Goal: Task Accomplishment & Management: Manage account settings

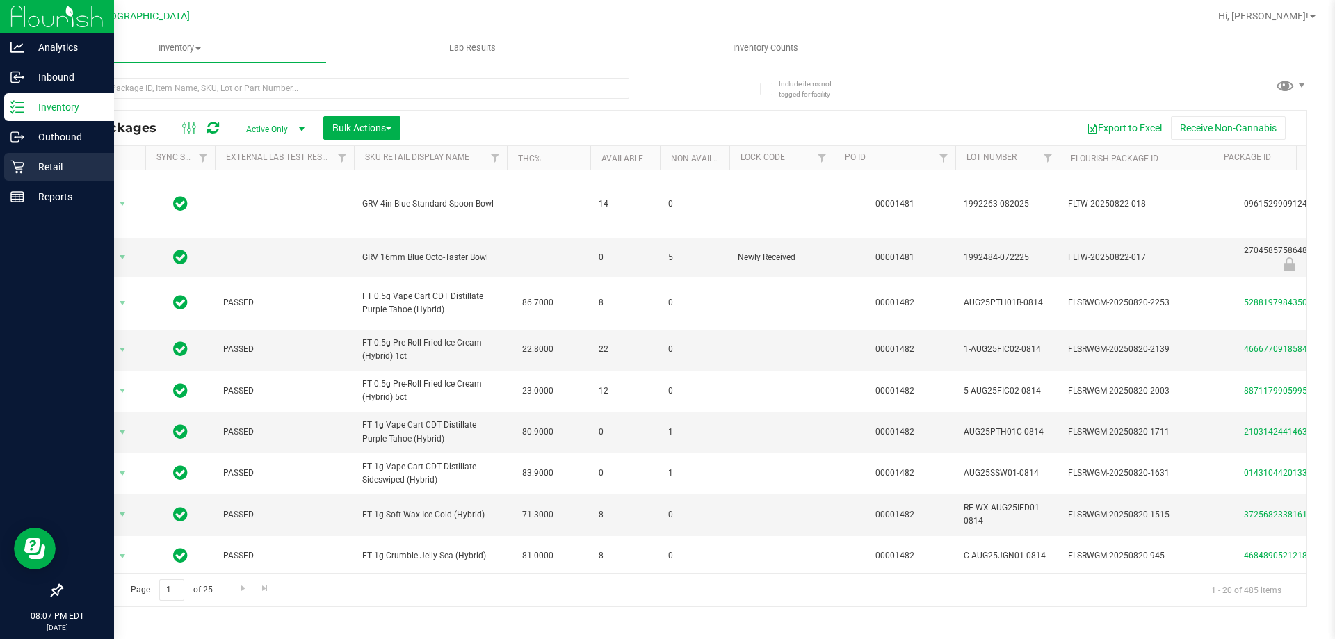
click at [29, 169] on p "Retail" at bounding box center [65, 167] width 83 height 17
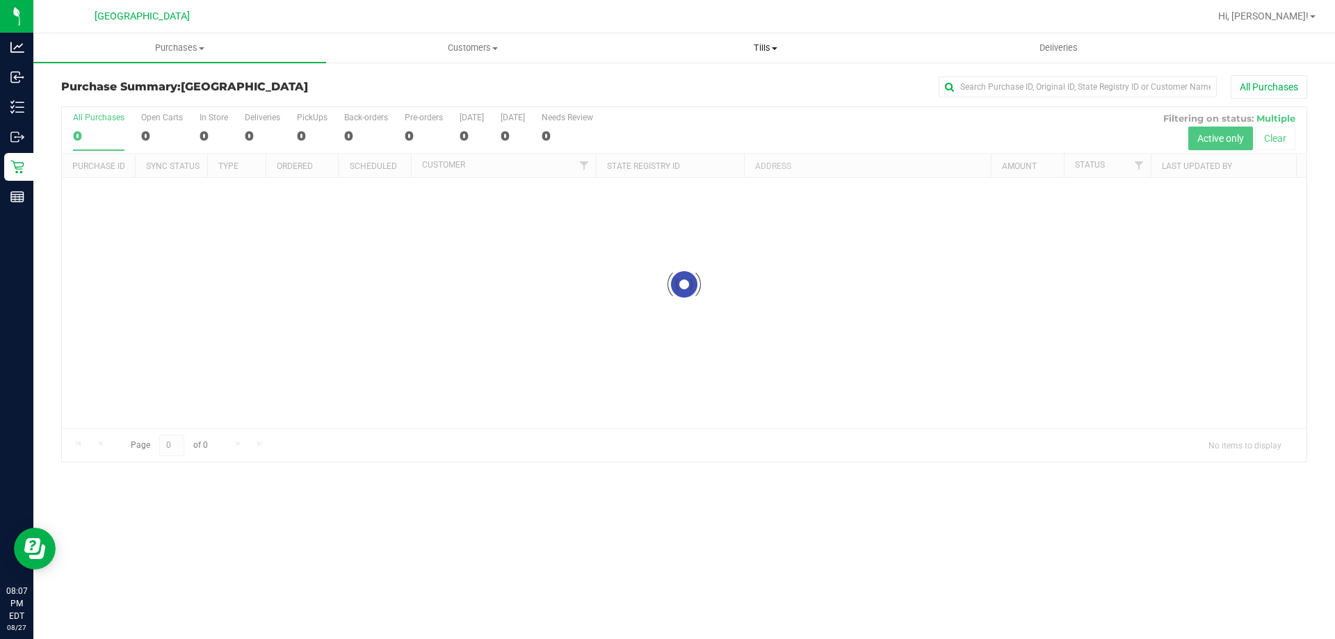
click at [742, 51] on span "Tills" at bounding box center [765, 48] width 291 height 13
click at [738, 85] on li "Manage tills" at bounding box center [765, 84] width 293 height 17
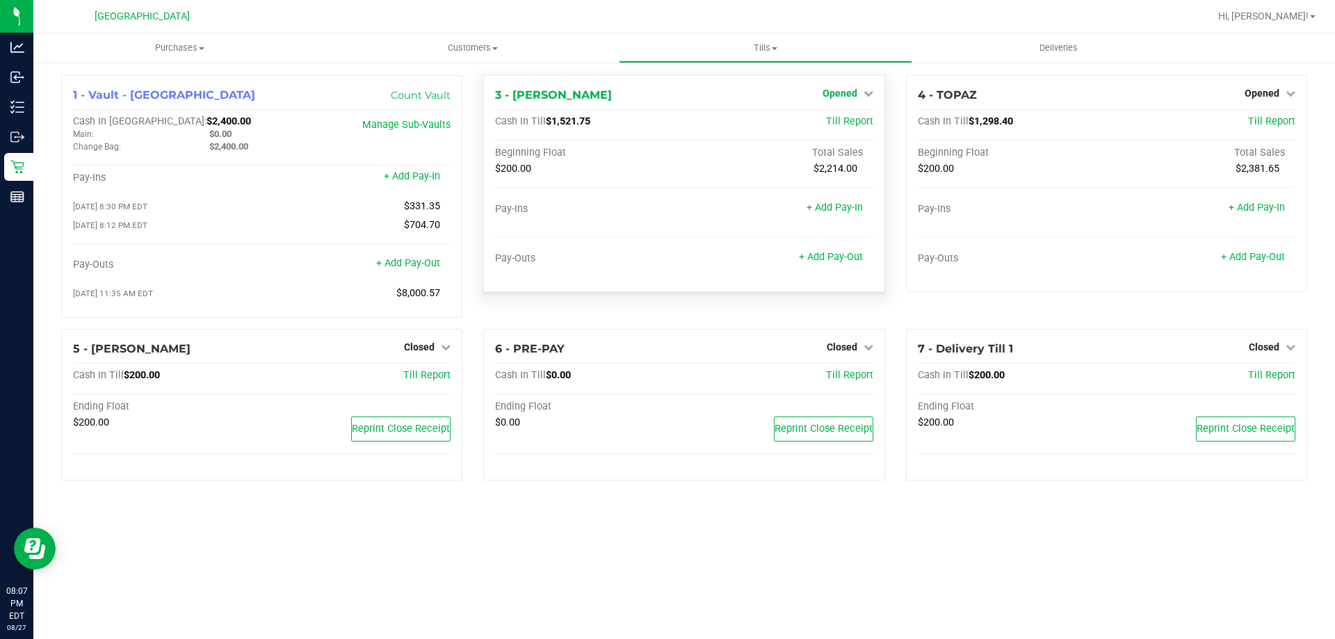
click at [855, 92] on span "Opened" at bounding box center [840, 93] width 35 height 11
click at [844, 119] on link "Close Till" at bounding box center [842, 122] width 38 height 11
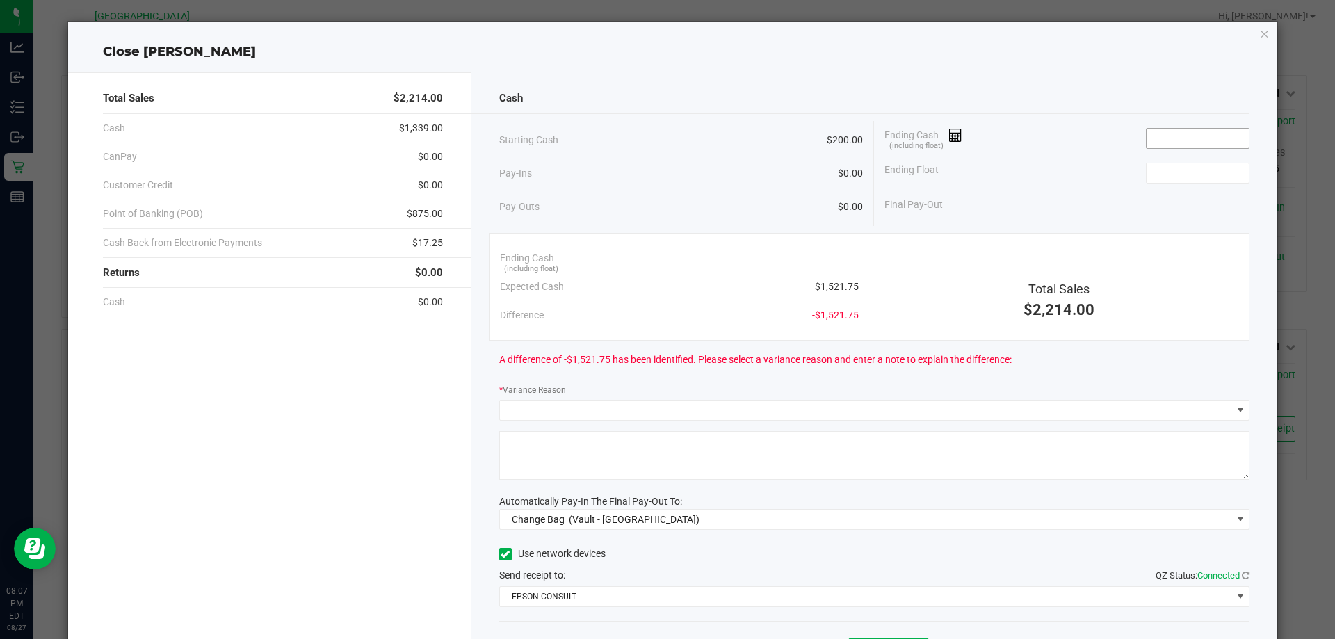
click at [1164, 139] on input at bounding box center [1198, 138] width 102 height 19
type input "$1,521.75"
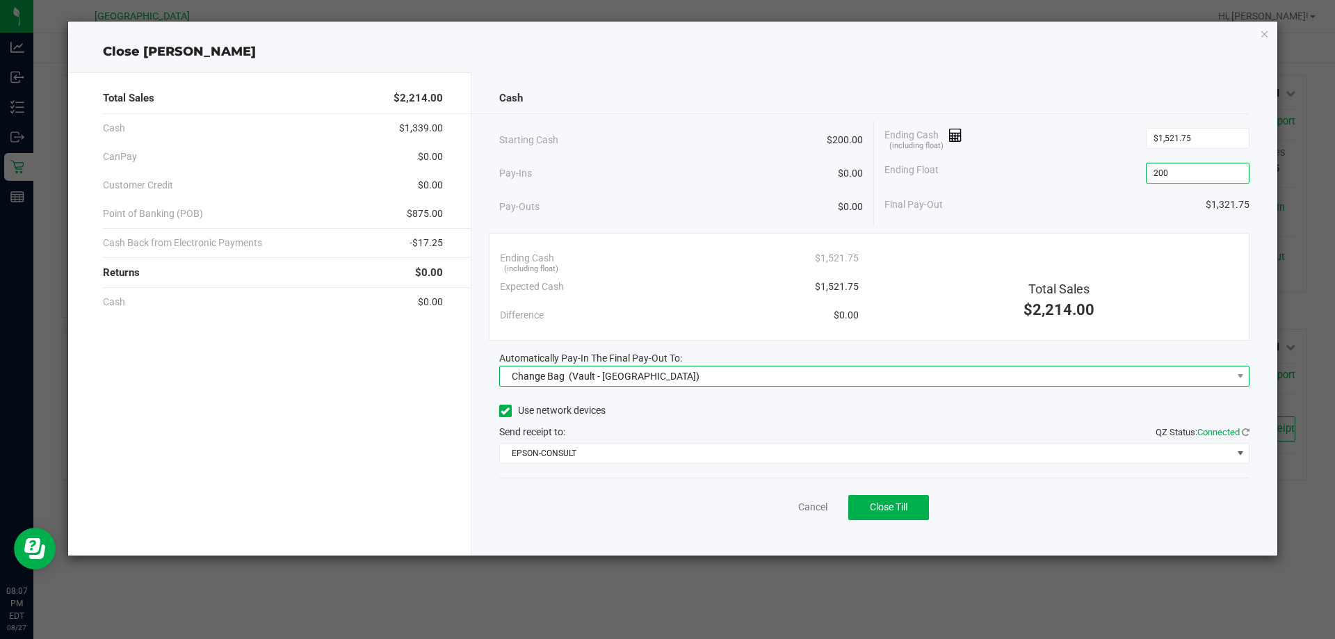
type input "$200.00"
click at [549, 375] on span "Change Bag" at bounding box center [538, 376] width 53 height 11
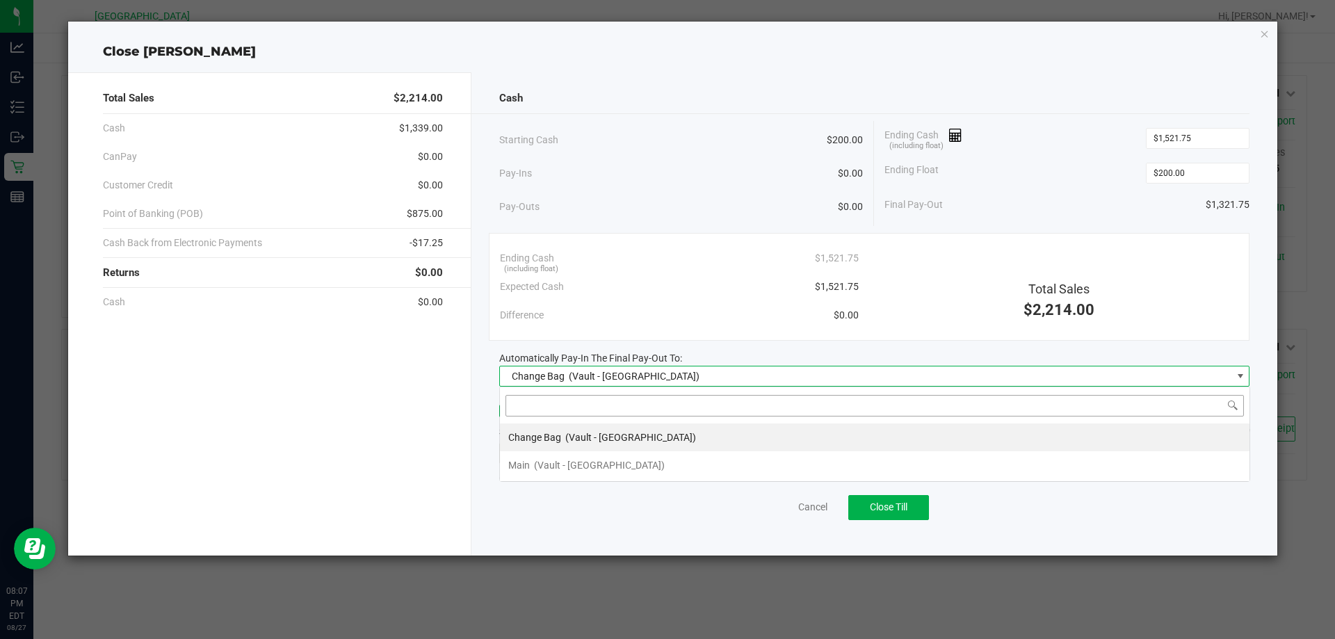
scroll to position [21, 750]
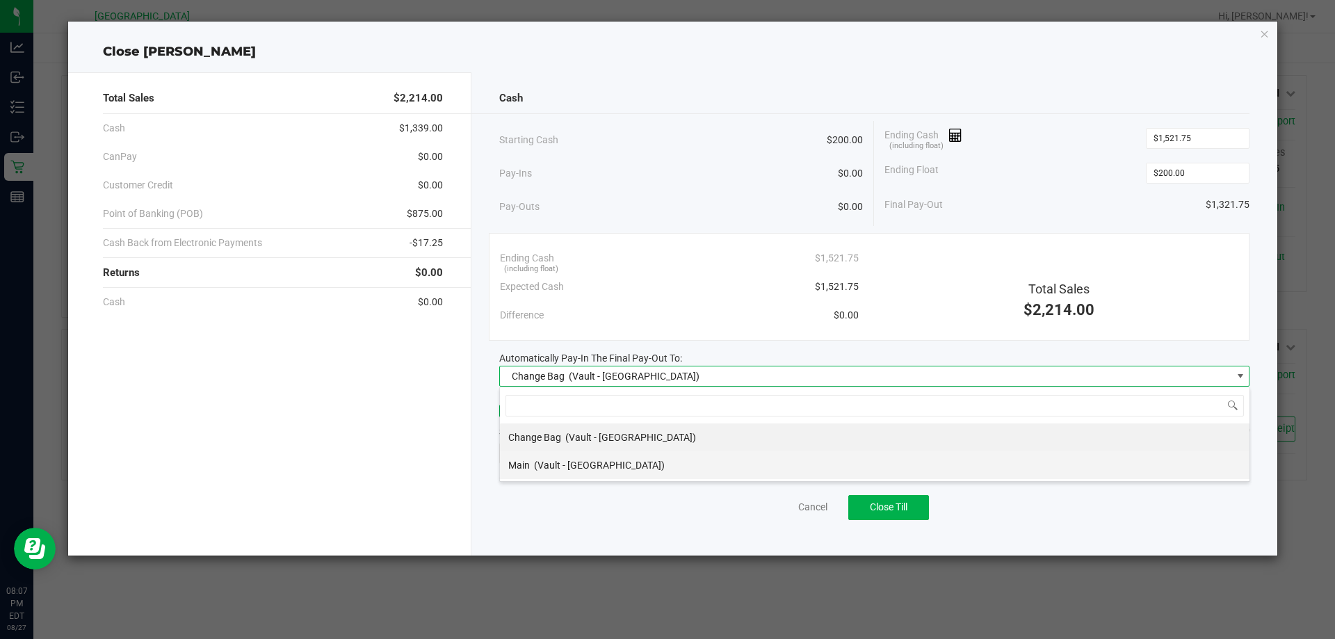
click at [562, 462] on span "(Vault - [GEOGRAPHIC_DATA])" at bounding box center [599, 465] width 131 height 11
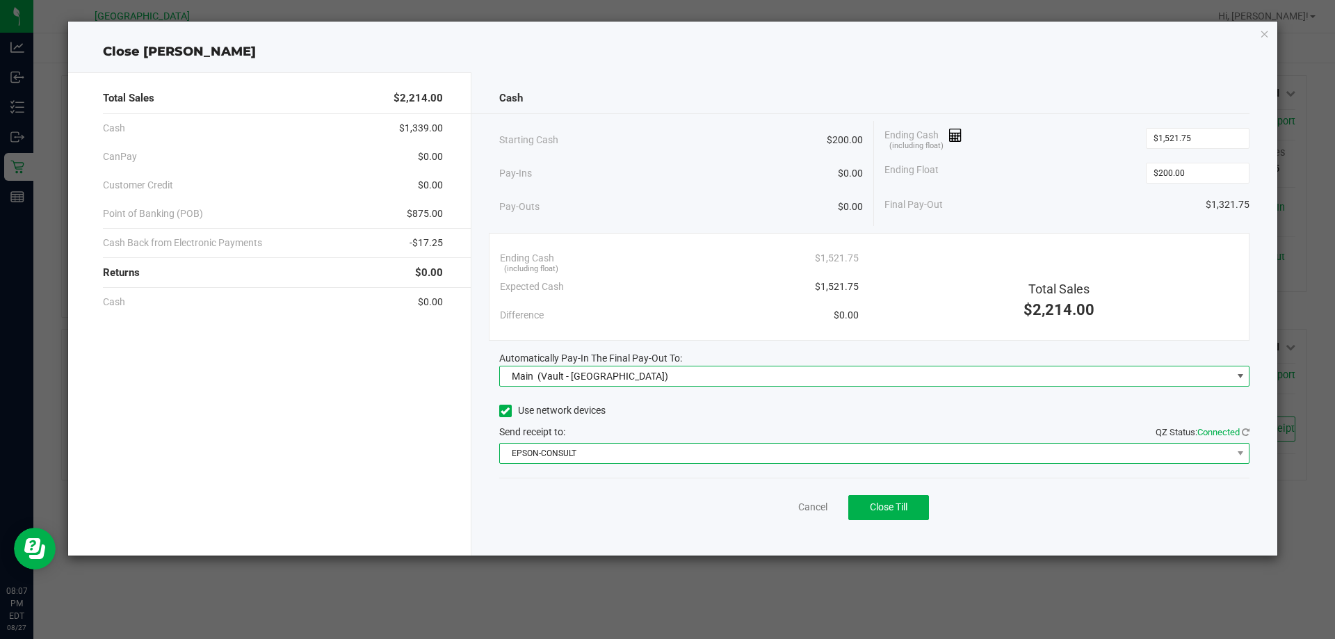
click at [575, 455] on span "EPSON-CONSULT" at bounding box center [866, 453] width 732 height 19
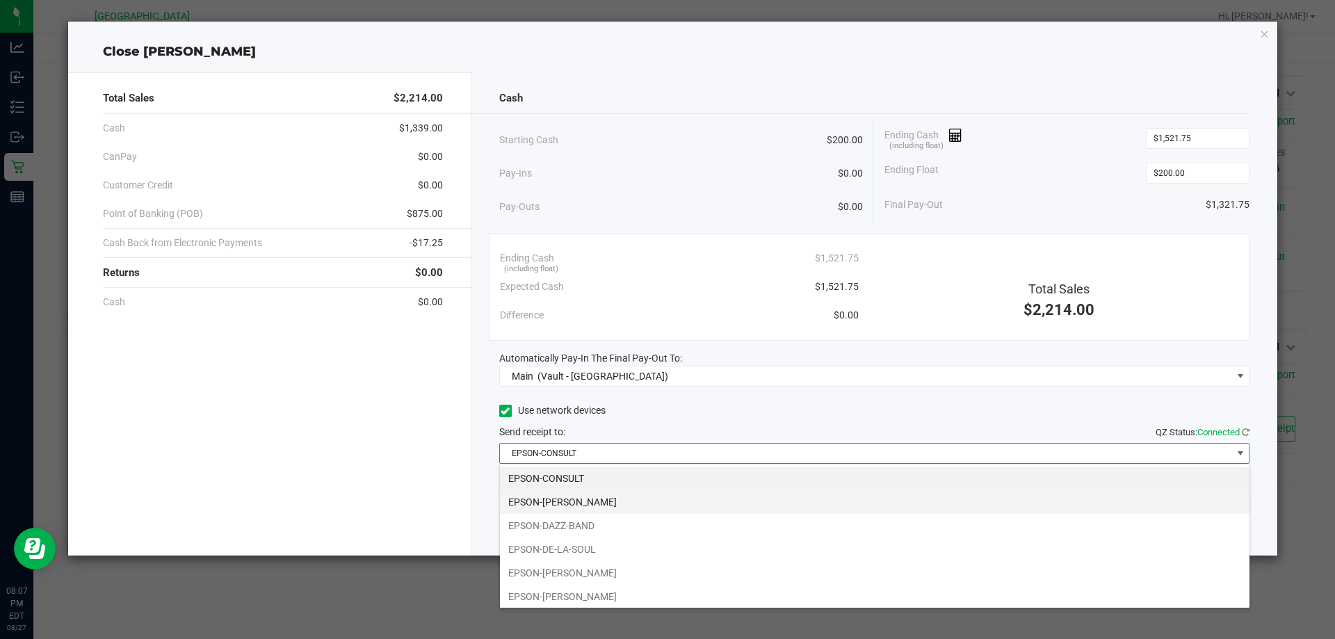
click at [575, 505] on li "EPSON-[PERSON_NAME]" at bounding box center [875, 502] width 750 height 24
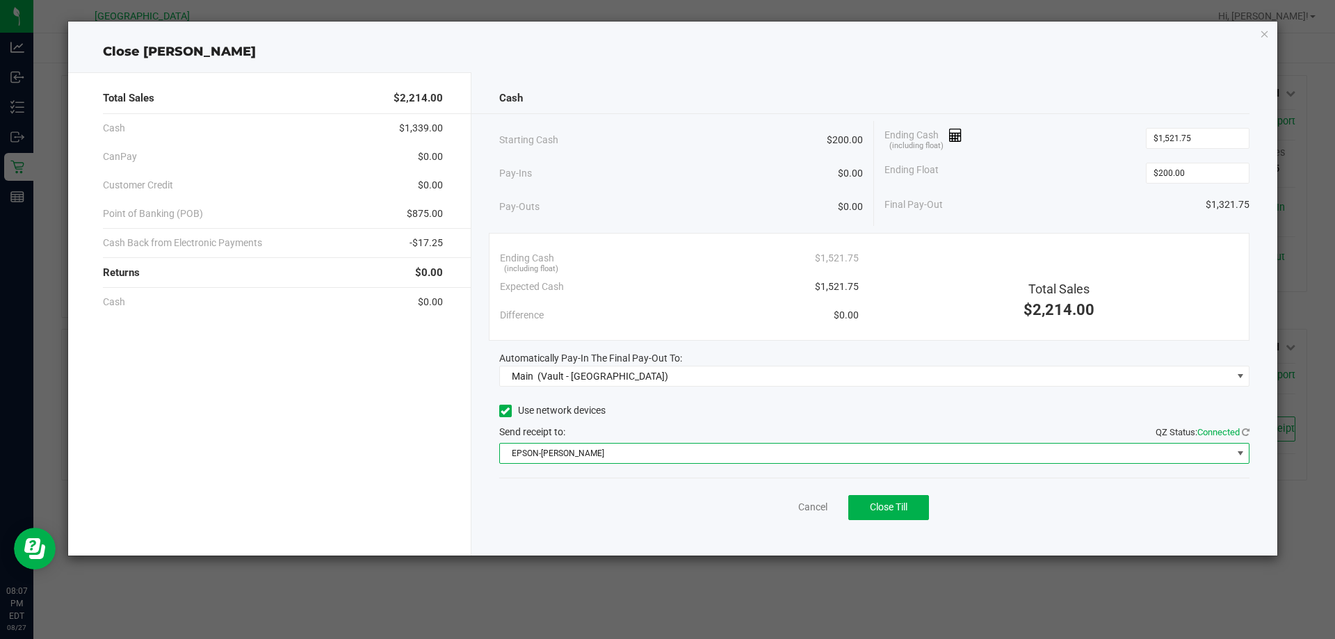
click at [675, 165] on div "Pay-Ins $0.00" at bounding box center [681, 173] width 364 height 29
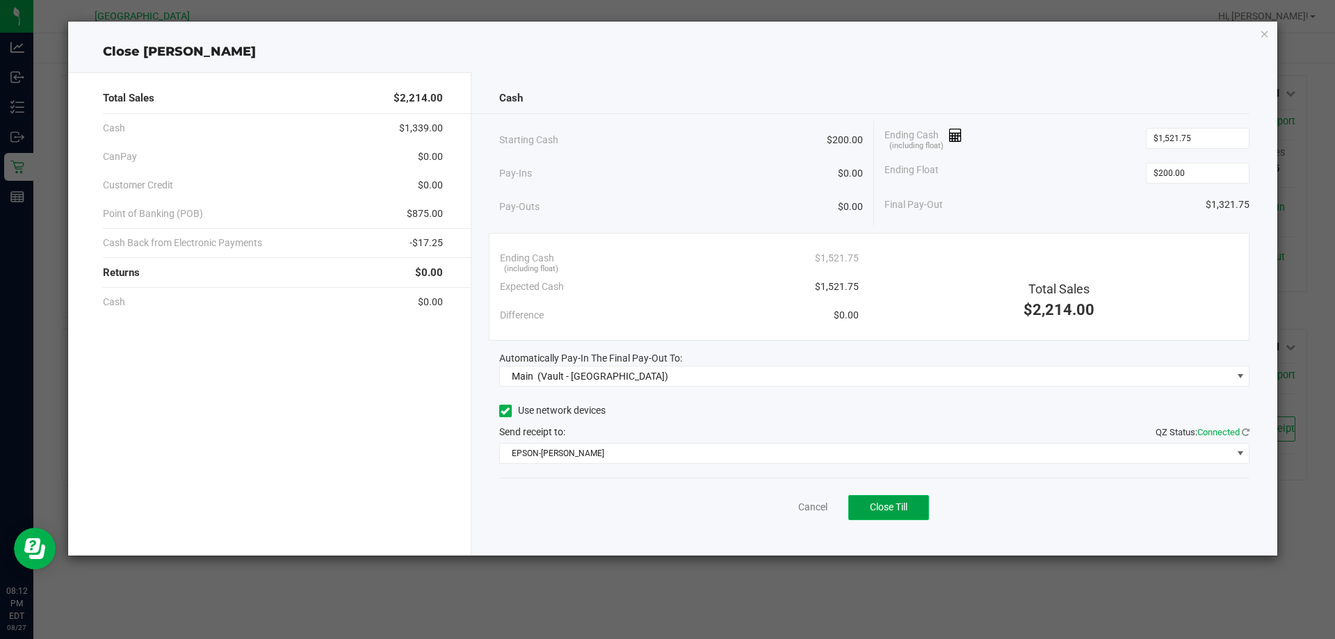
click at [864, 505] on button "Close Till" at bounding box center [888, 507] width 81 height 25
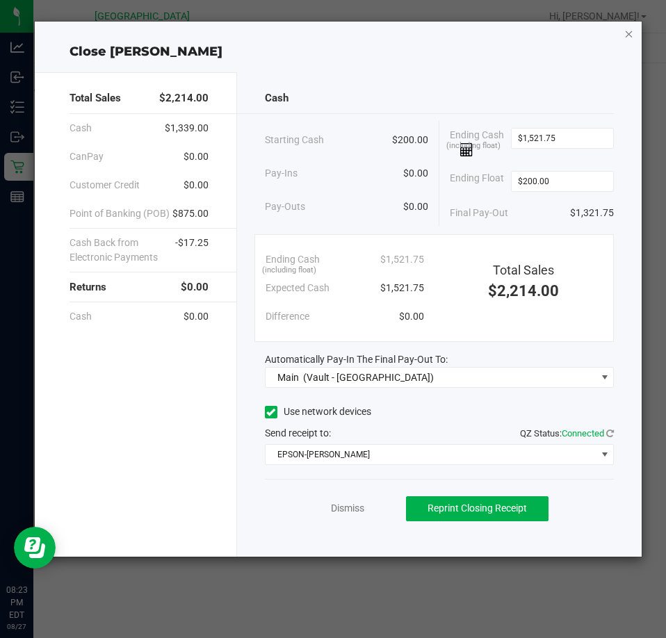
click at [627, 30] on icon "button" at bounding box center [629, 33] width 10 height 17
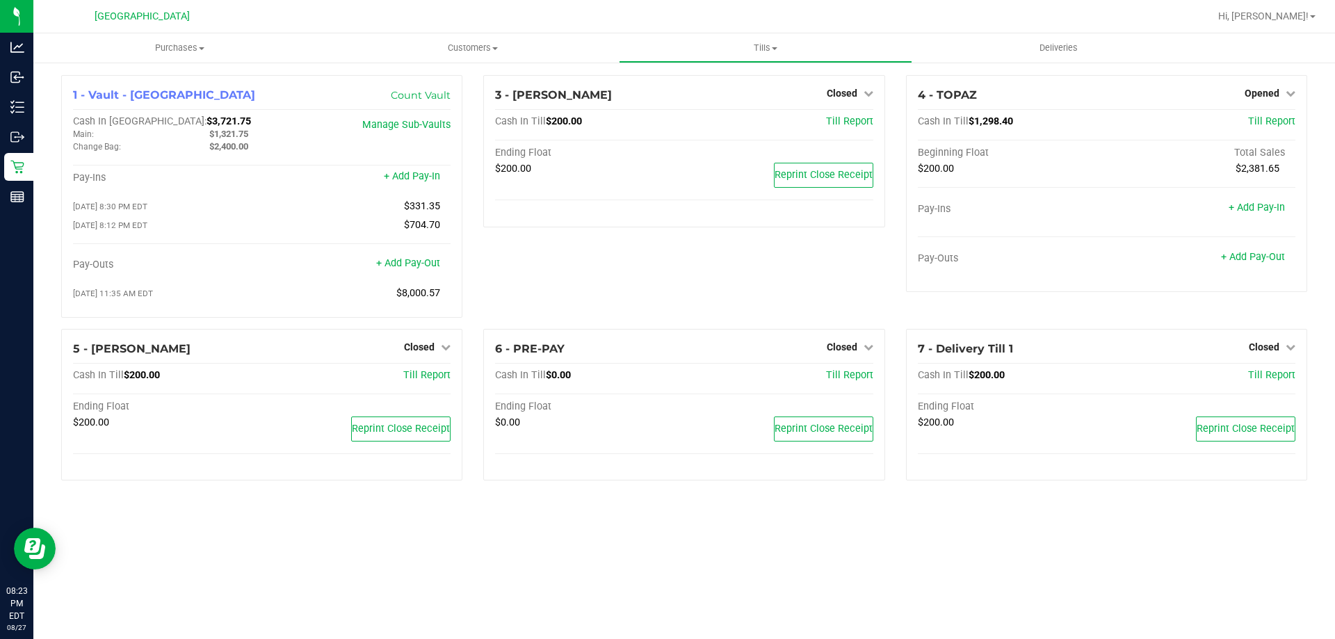
drag, startPoint x: 752, startPoint y: 262, endPoint x: 766, endPoint y: 259, distance: 14.3
click at [752, 262] on div "3 - ELAINE-KIM Closed Open Till Cash In Till $200.00 Till Report Ending Float $…" at bounding box center [684, 202] width 422 height 254
click at [1279, 93] on span "Opened" at bounding box center [1262, 93] width 35 height 11
click at [701, 252] on div "3 - ELAINE-KIM Closed Open Till Cash In Till $200.00 Till Report Ending Float $…" at bounding box center [684, 202] width 422 height 254
click at [1277, 93] on span "Opened" at bounding box center [1262, 93] width 35 height 11
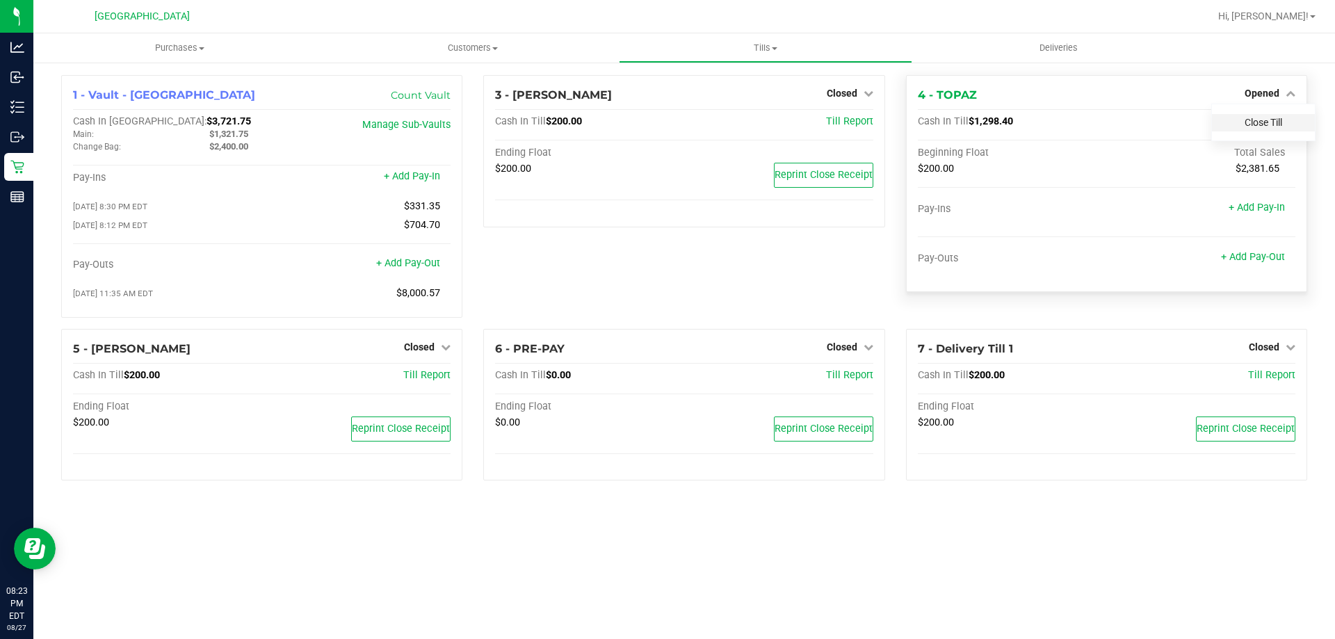
click at [1255, 122] on link "Close Till" at bounding box center [1264, 122] width 38 height 11
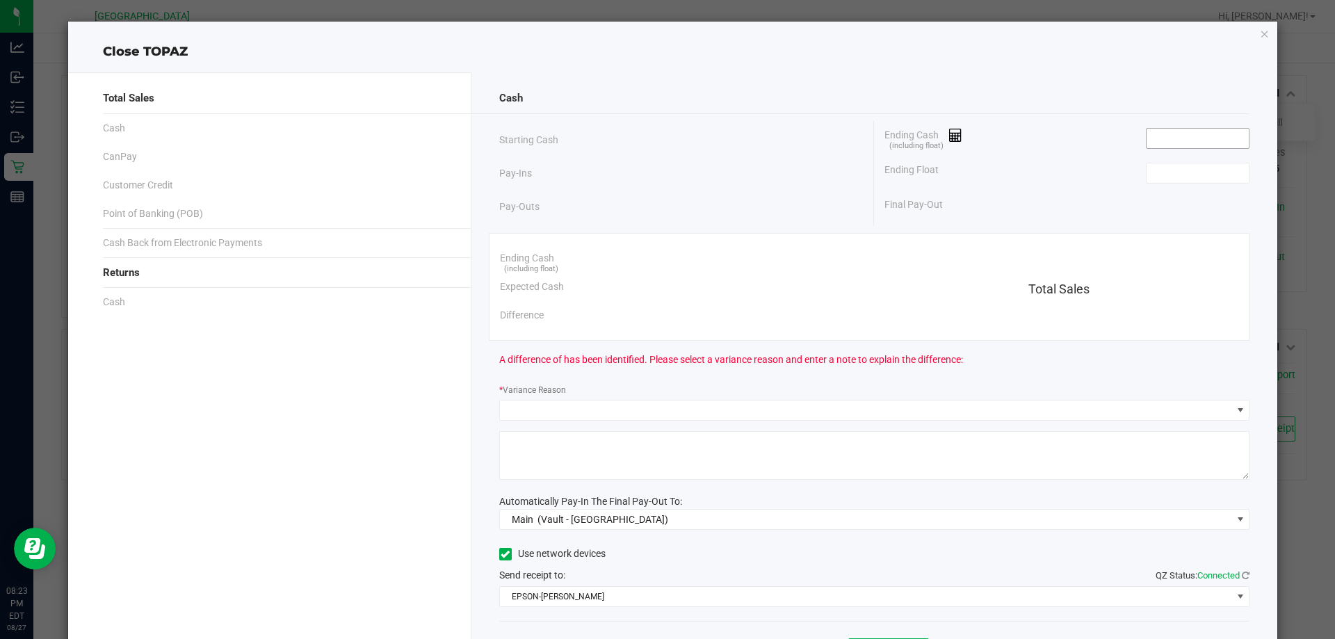
click at [1172, 138] on input at bounding box center [1198, 138] width 102 height 19
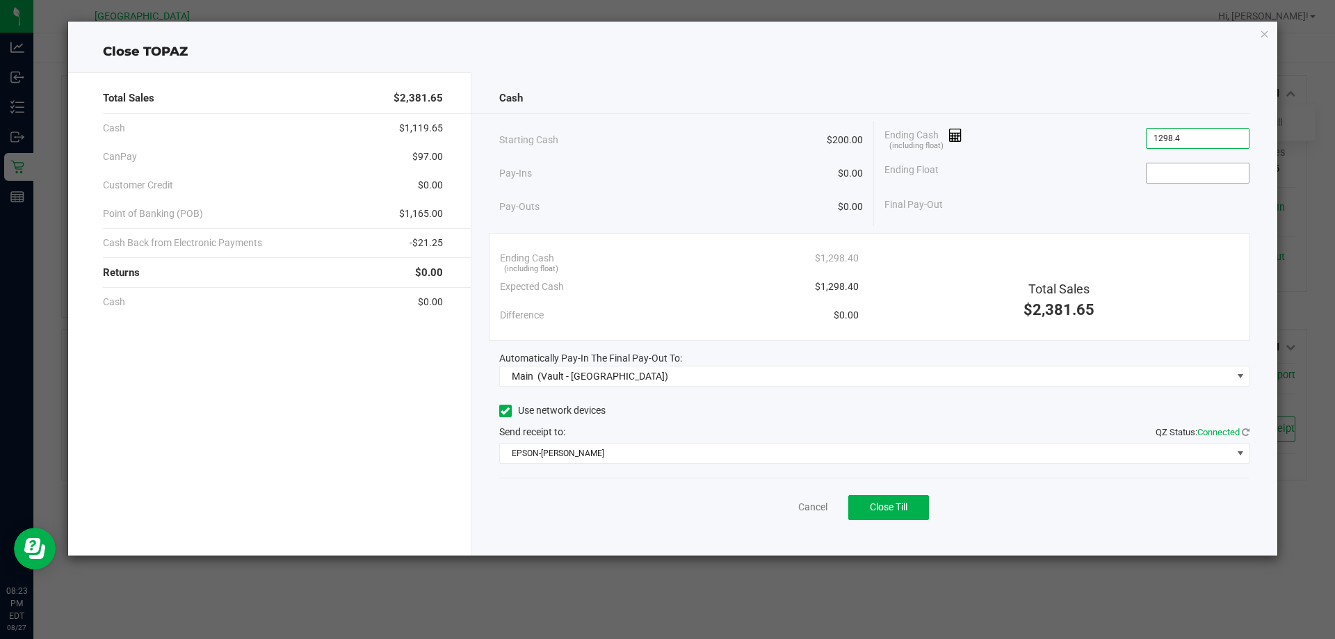
type input "$1,298.40"
click at [1175, 173] on input at bounding box center [1198, 172] width 102 height 19
type input "$200.00"
click at [974, 103] on div "Cash" at bounding box center [874, 98] width 751 height 30
click at [899, 506] on span "Close Till" at bounding box center [889, 506] width 38 height 11
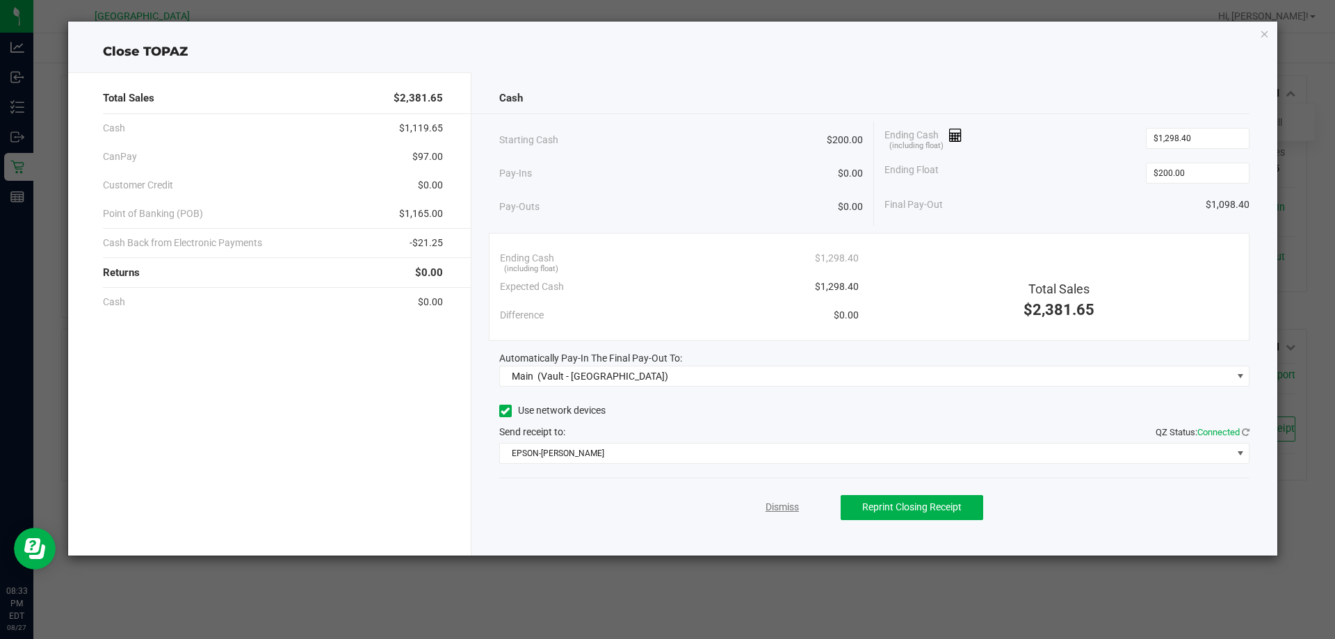
click at [780, 506] on link "Dismiss" at bounding box center [782, 507] width 33 height 15
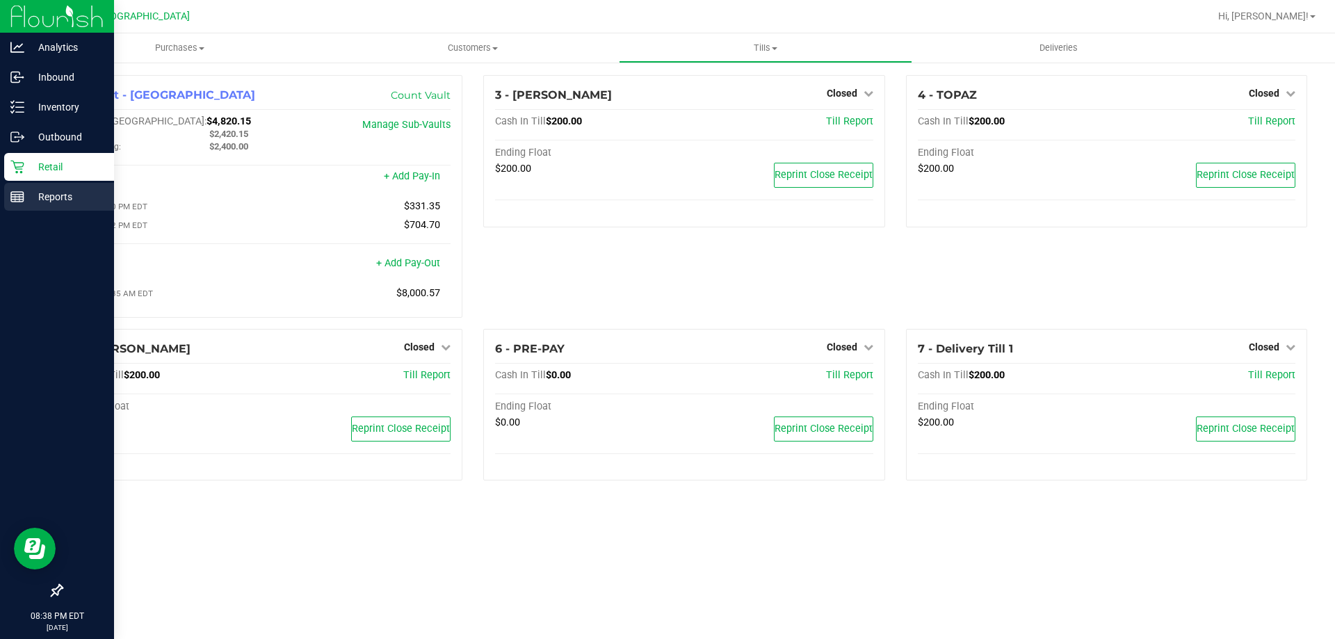
click at [19, 204] on div "Reports" at bounding box center [59, 197] width 110 height 28
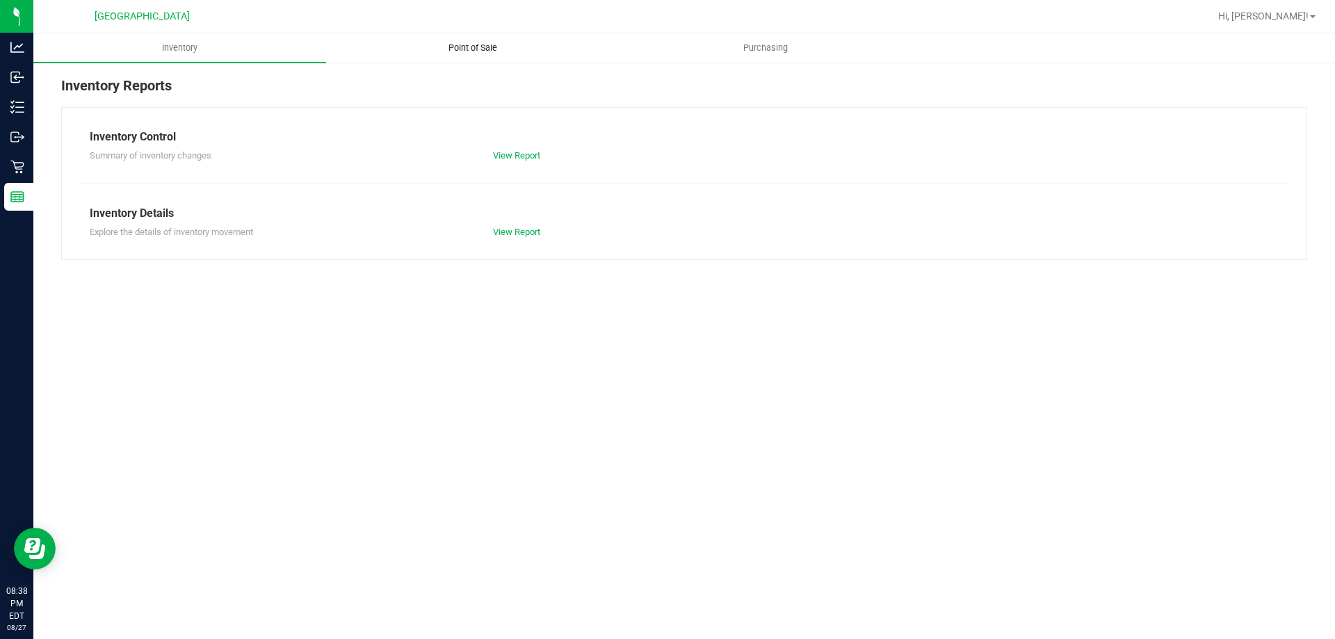
click at [477, 50] on span "Point of Sale" at bounding box center [473, 48] width 86 height 13
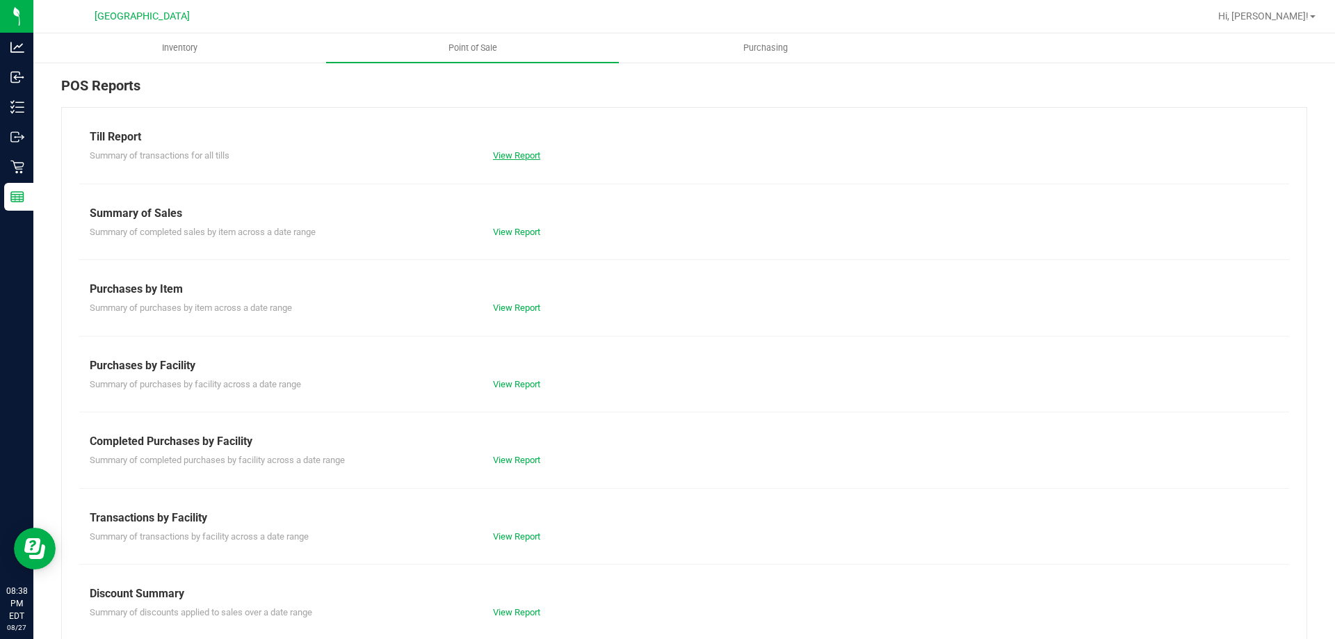
click at [510, 152] on link "View Report" at bounding box center [516, 155] width 47 height 10
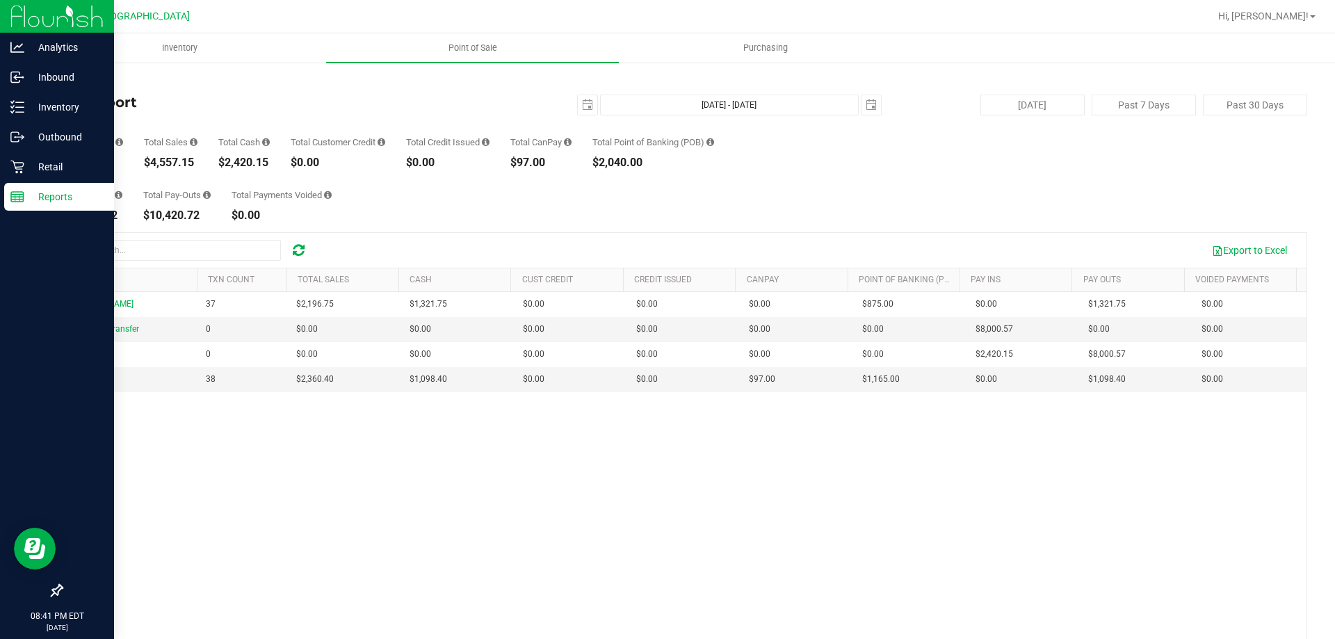
click at [53, 184] on div "Reports" at bounding box center [59, 197] width 110 height 28
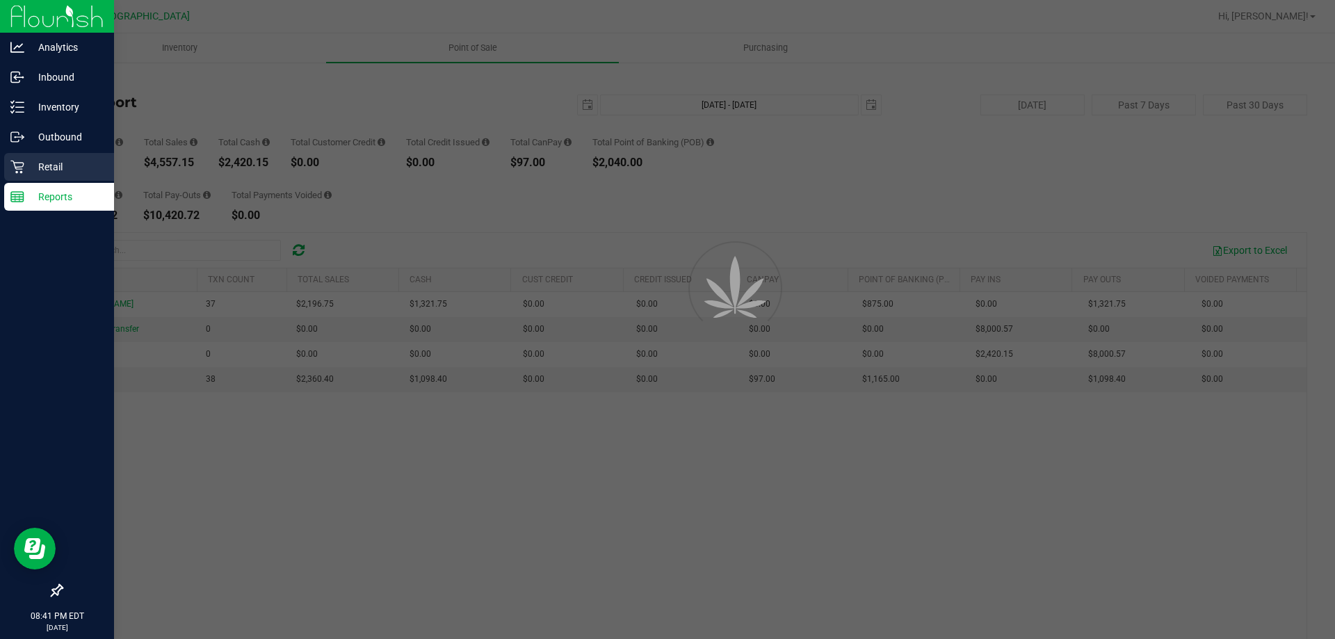
click at [56, 175] on p "Retail" at bounding box center [65, 167] width 83 height 17
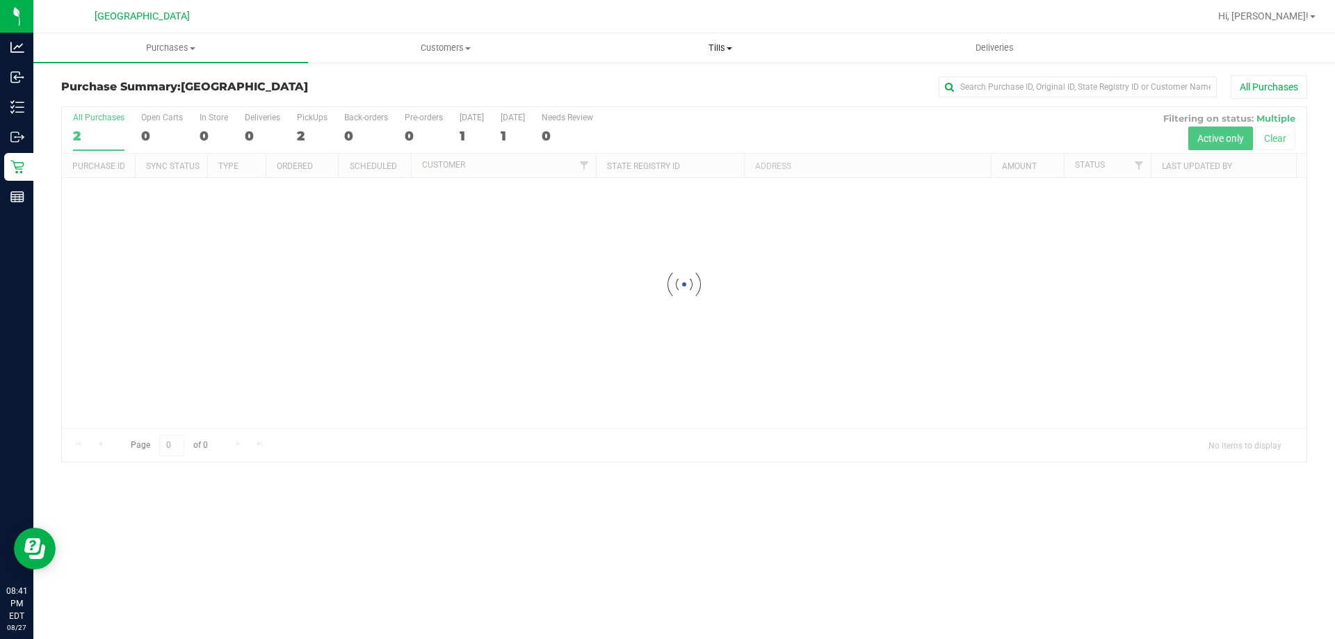
click at [678, 40] on uib-tab-heading "Tills Manage tills Reconcile e-payments" at bounding box center [719, 48] width 273 height 28
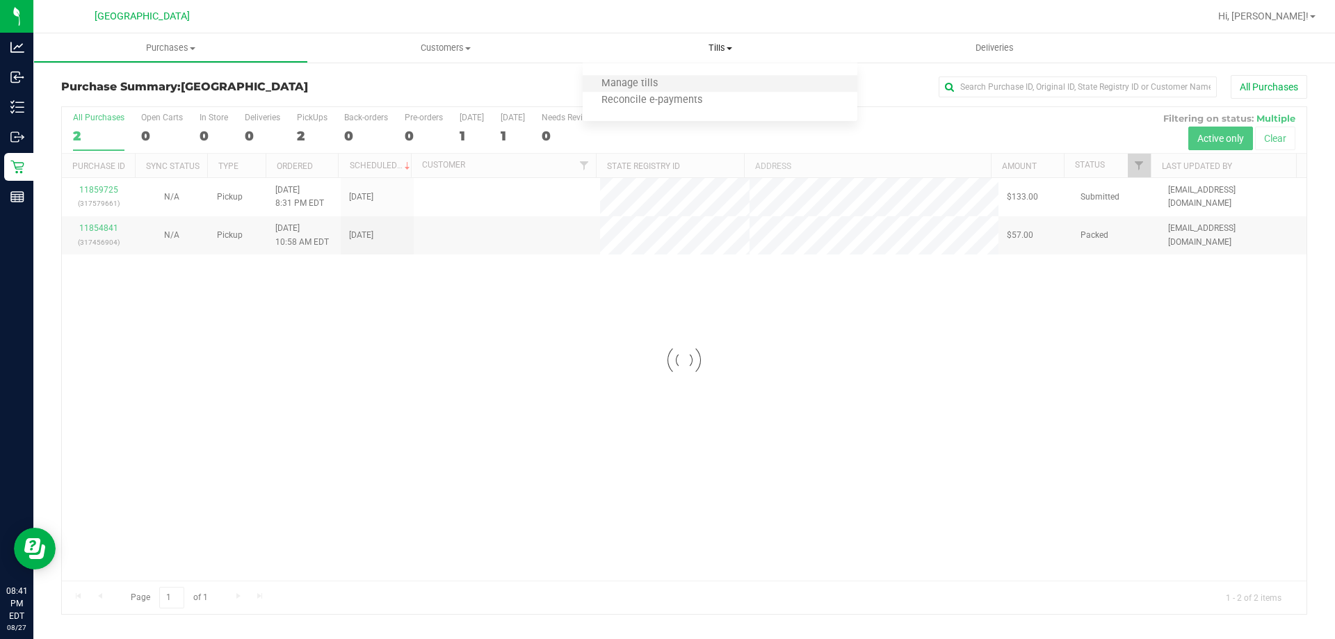
click at [673, 76] on li "Manage tills" at bounding box center [720, 84] width 275 height 17
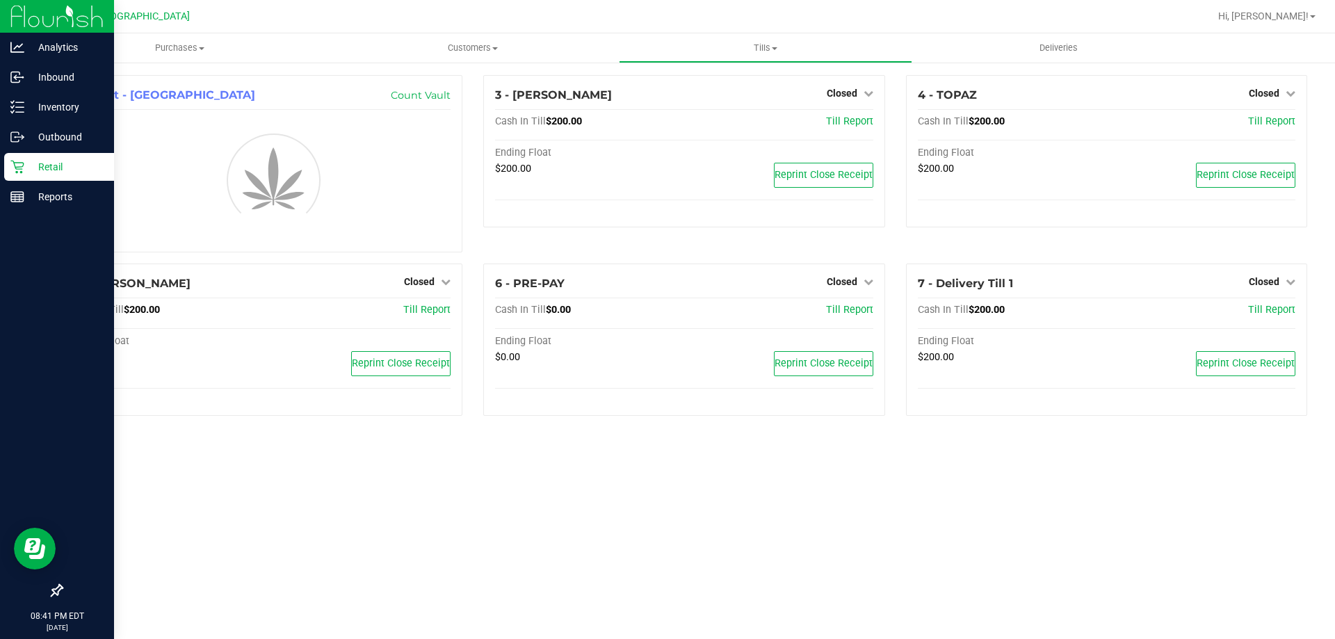
click at [39, 159] on p "Retail" at bounding box center [65, 167] width 83 height 17
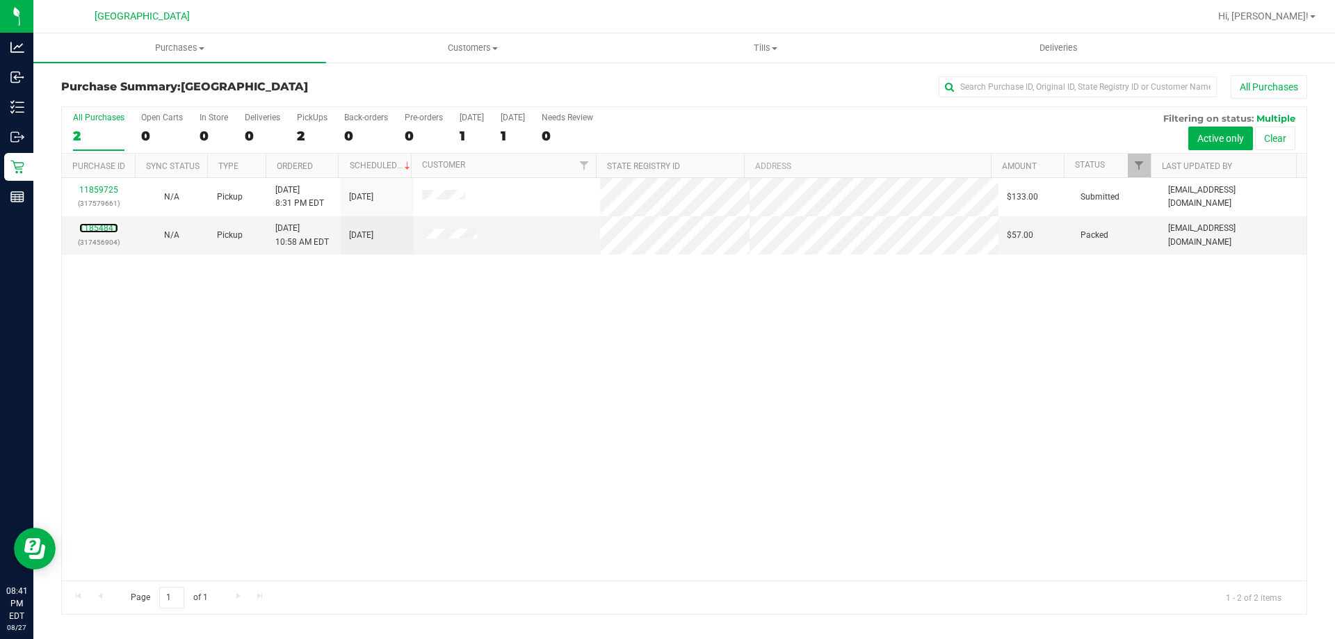
click at [106, 227] on link "11854841" at bounding box center [98, 228] width 39 height 10
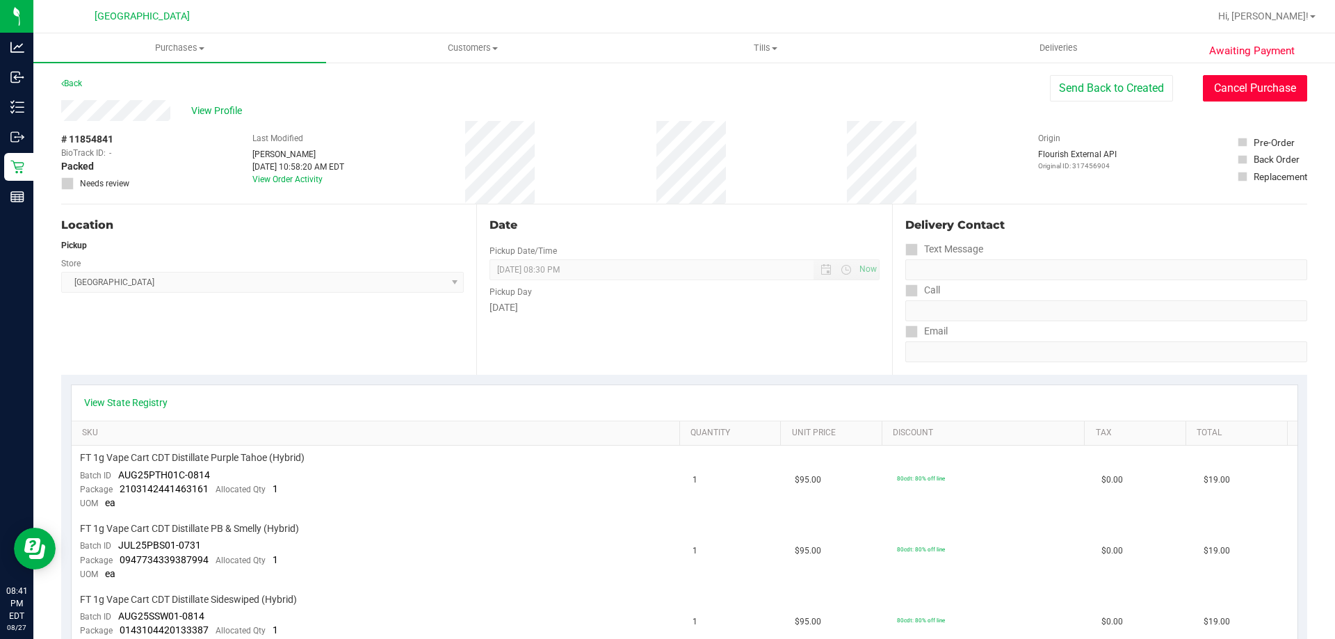
click at [1209, 88] on button "Cancel Purchase" at bounding box center [1255, 88] width 104 height 26
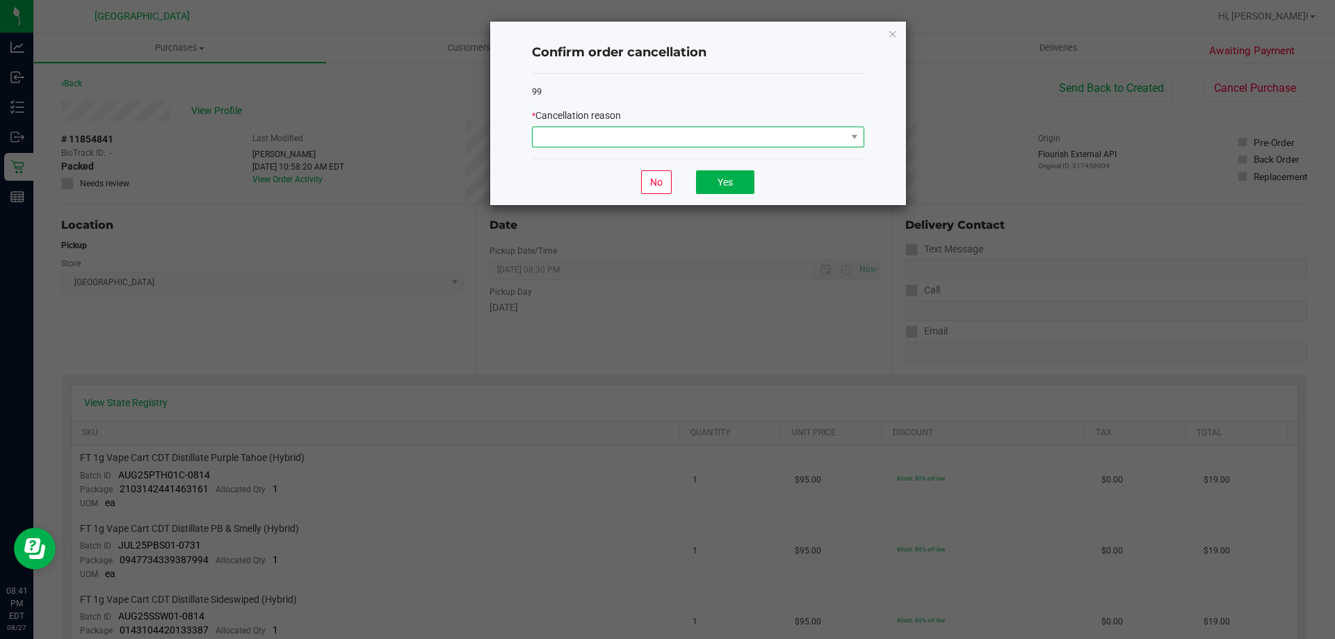
click at [641, 140] on span at bounding box center [690, 136] width 314 height 19
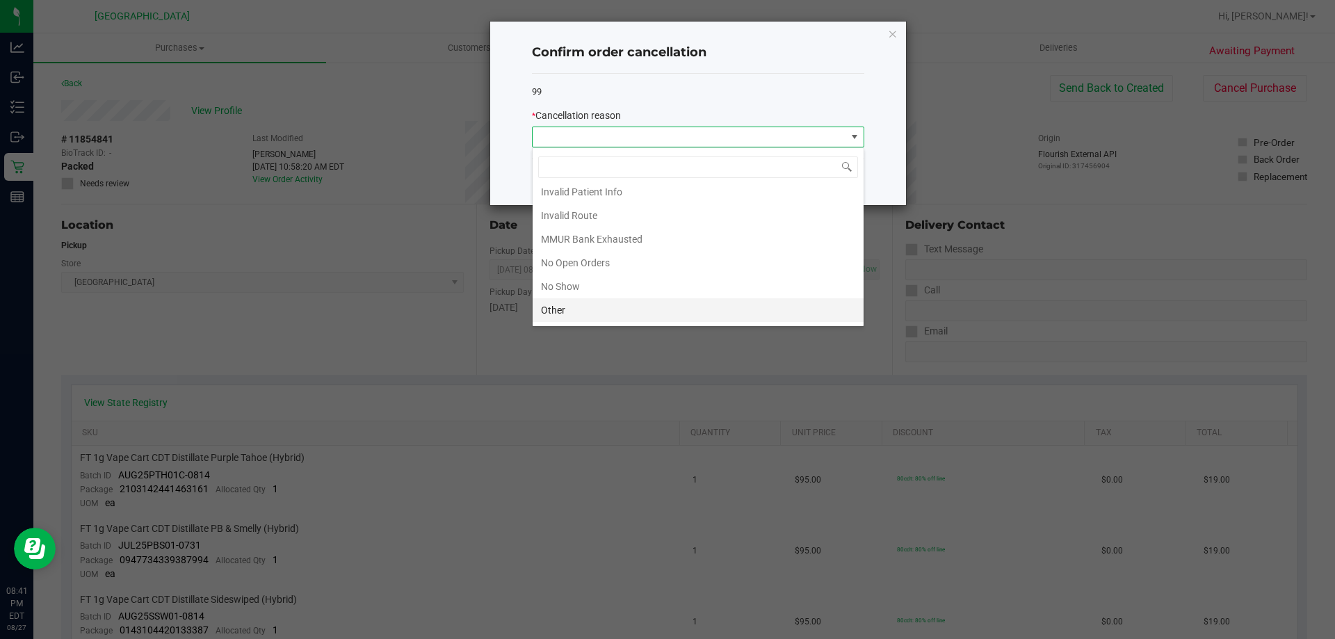
scroll to position [28, 0]
click at [624, 302] on li "No Show" at bounding box center [698, 311] width 331 height 24
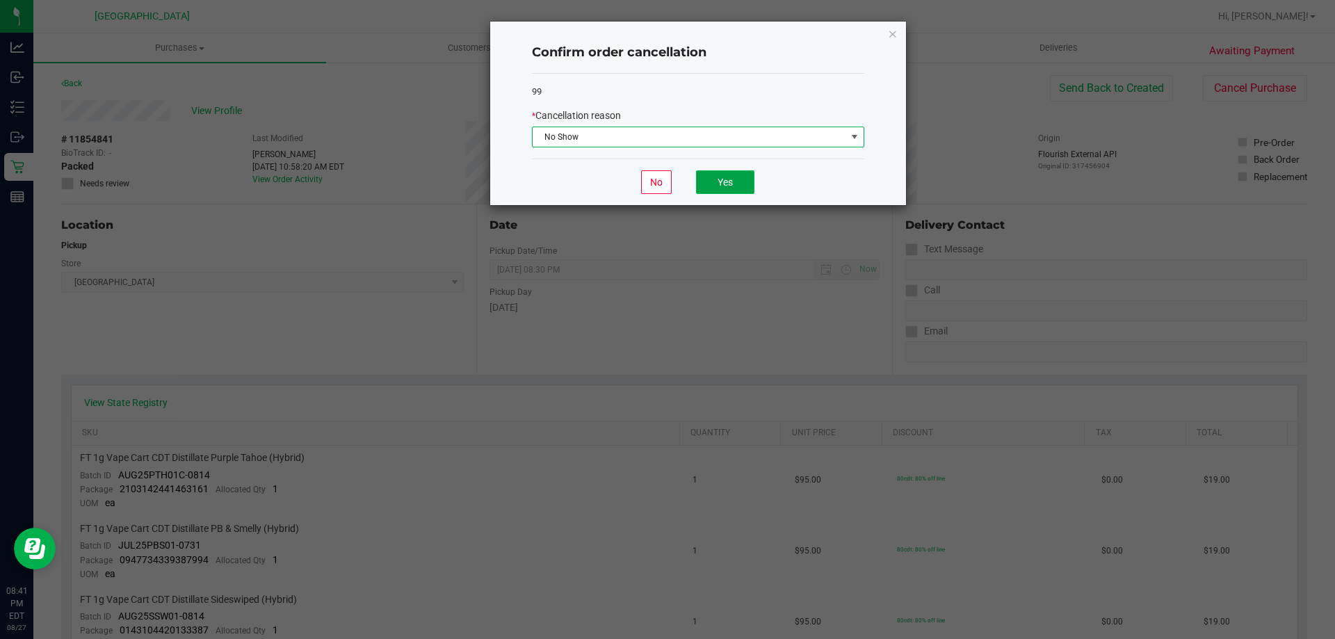
click at [720, 181] on button "Yes" at bounding box center [725, 182] width 58 height 24
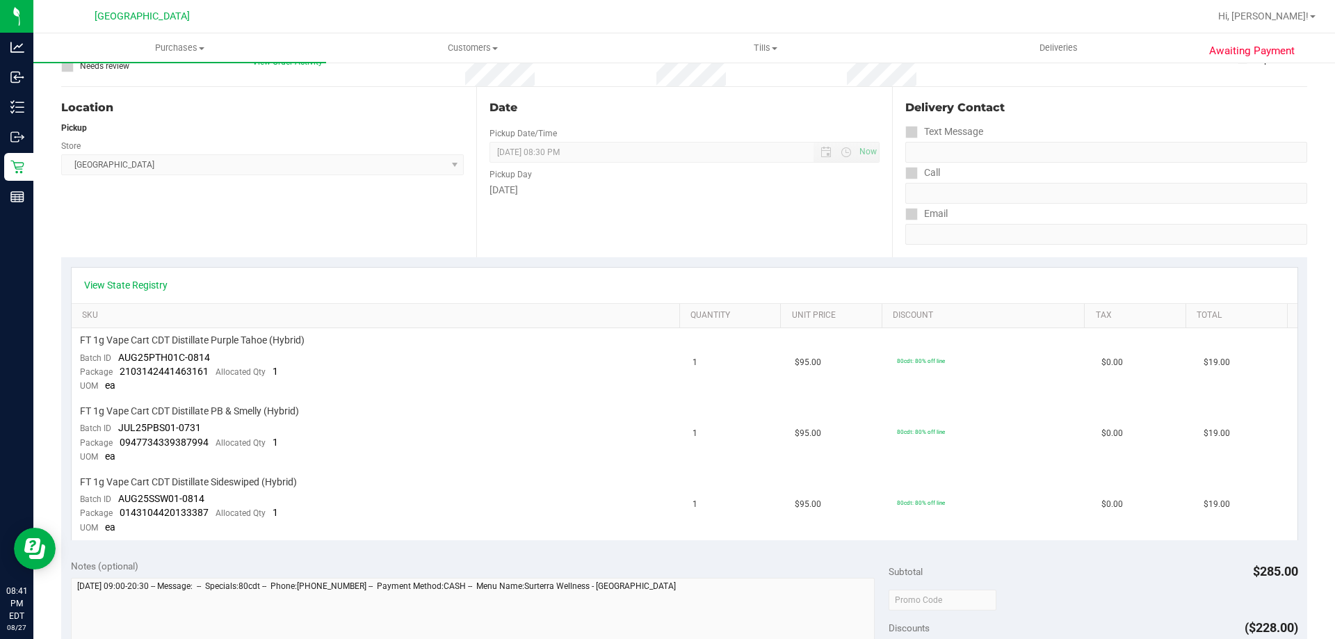
scroll to position [139, 0]
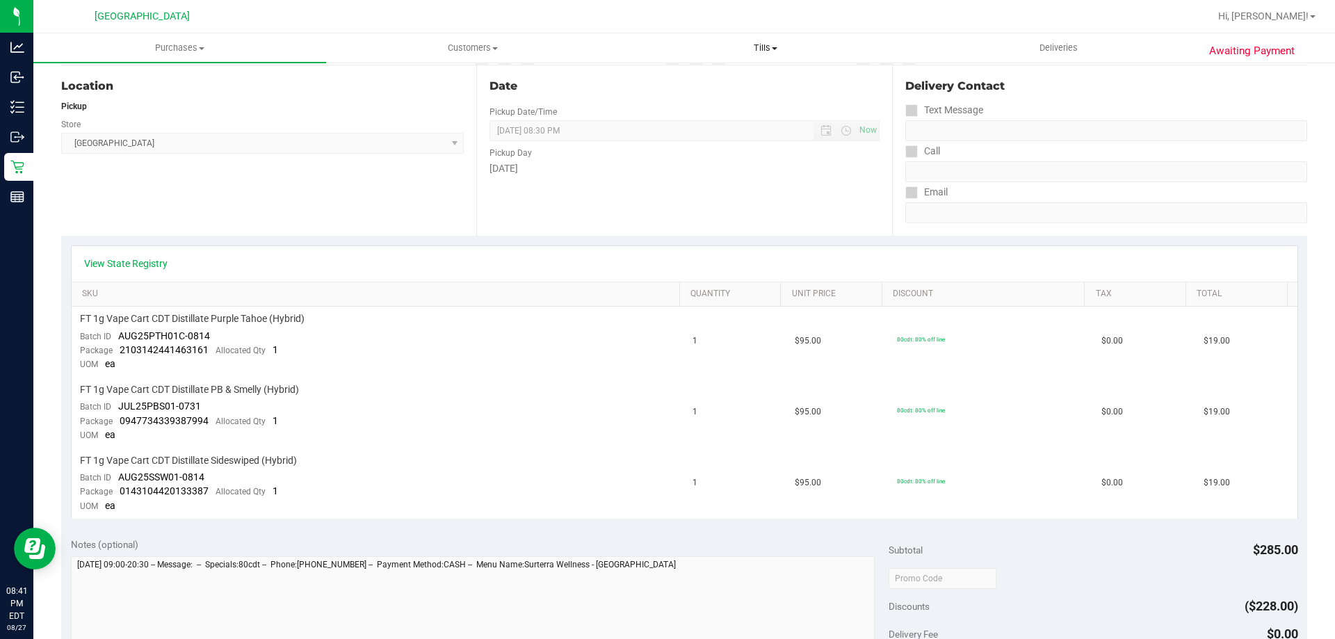
click at [757, 51] on span "Tills" at bounding box center [765, 48] width 291 height 13
click at [654, 78] on span "Manage tills" at bounding box center [666, 84] width 94 height 12
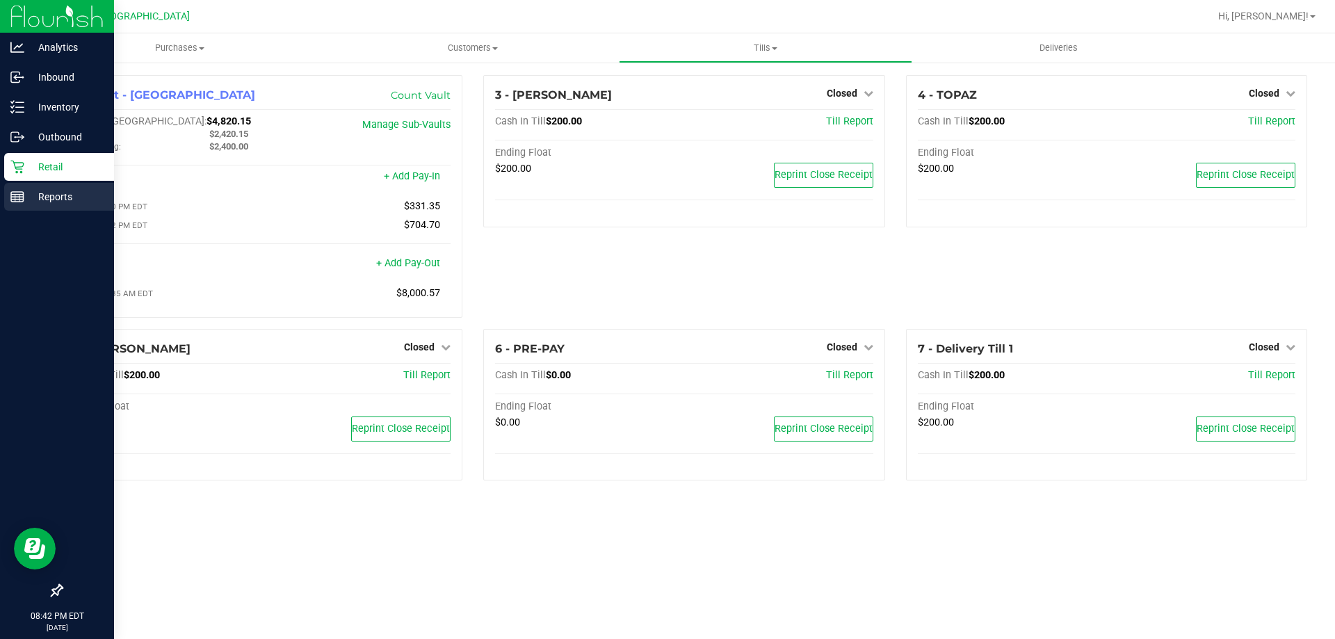
click at [33, 202] on p "Reports" at bounding box center [65, 196] width 83 height 17
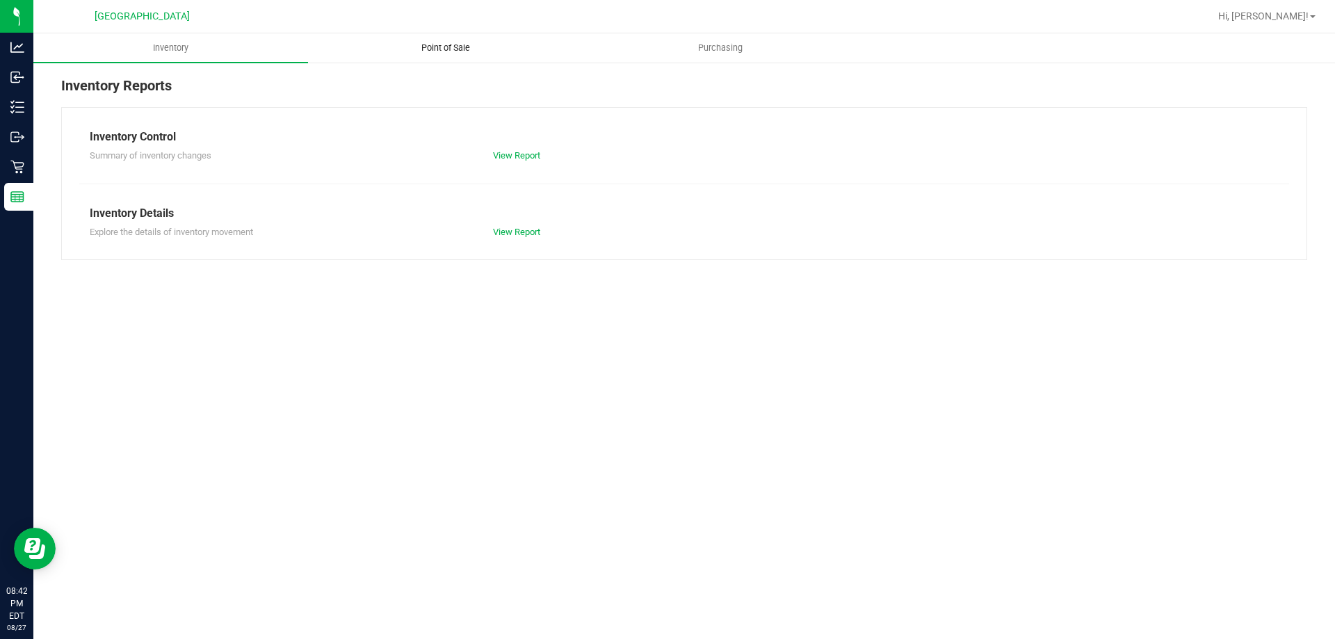
click at [409, 54] on uib-tab-heading "Point of Sale" at bounding box center [445, 48] width 273 height 28
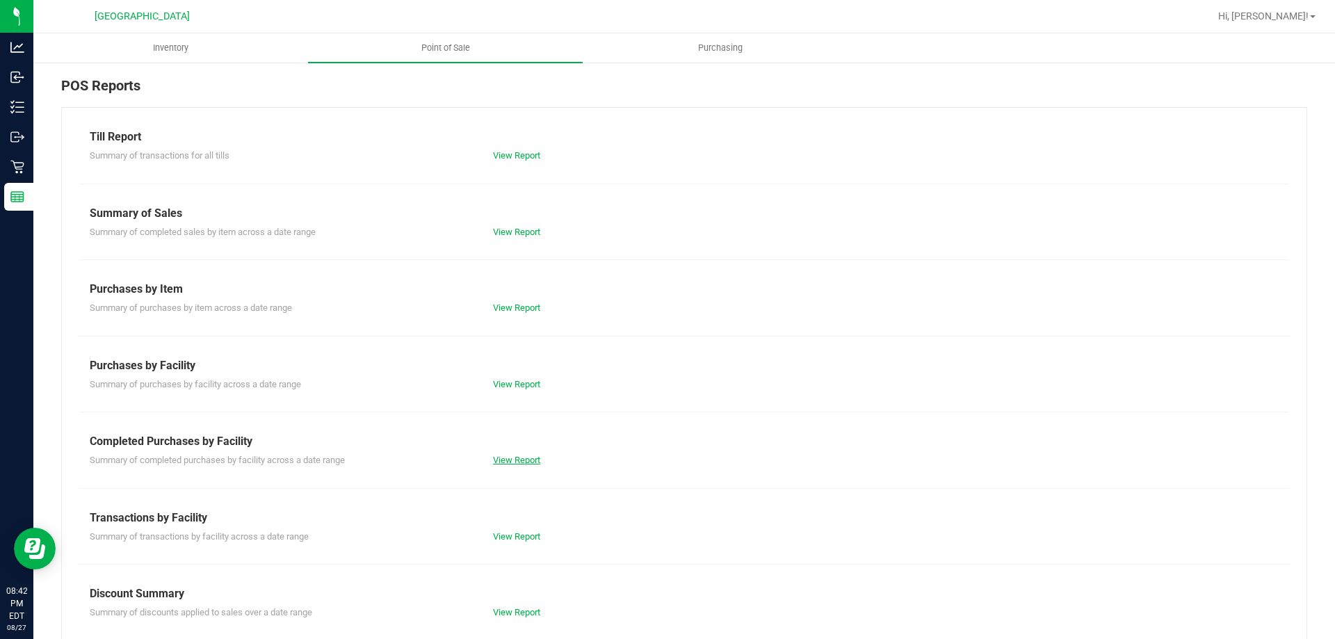
click at [522, 458] on link "View Report" at bounding box center [516, 460] width 47 height 10
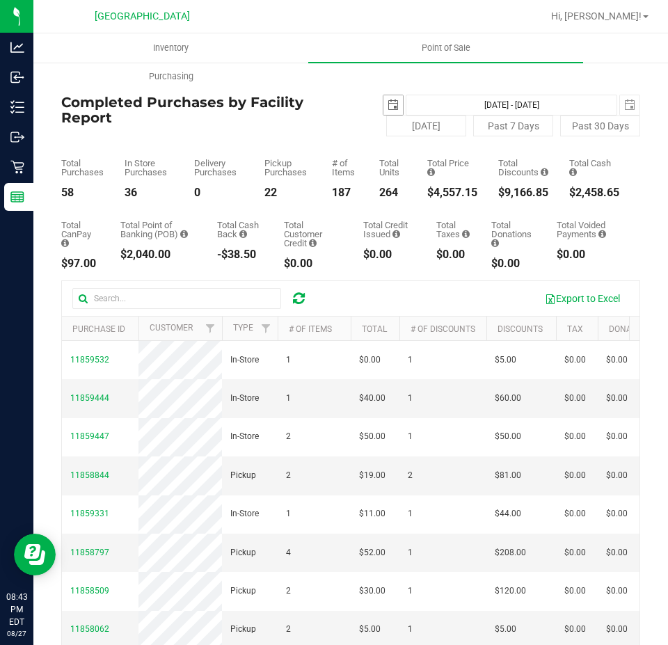
click at [386, 111] on span "select" at bounding box center [392, 104] width 19 height 19
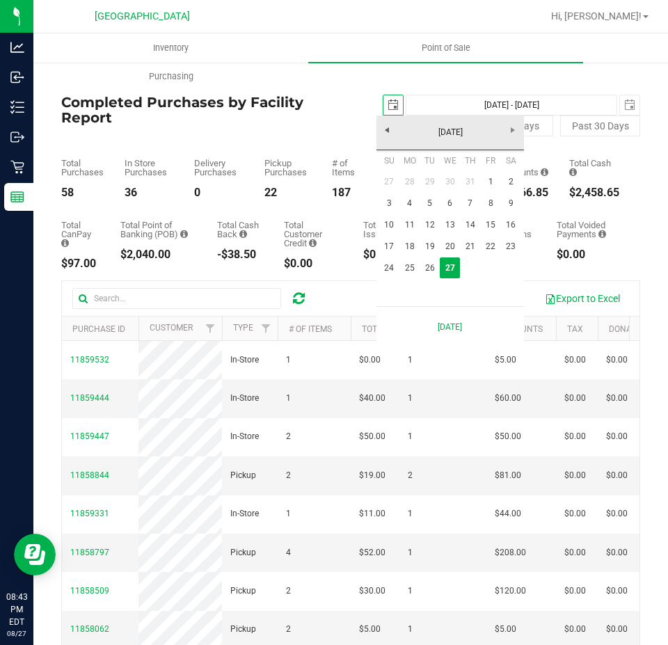
scroll to position [0, 35]
click at [403, 266] on link "25" at bounding box center [409, 268] width 20 height 22
type input "[DATE]"
type input "[DATE] - [DATE]"
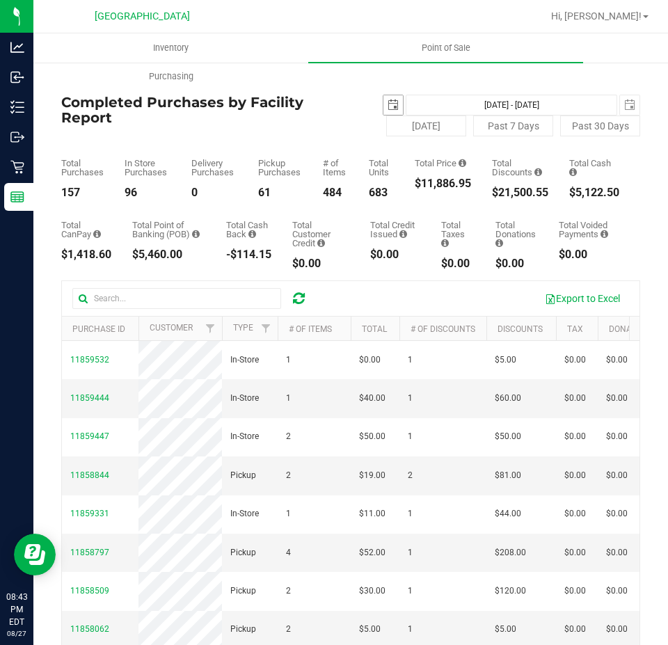
click at [387, 100] on span "select" at bounding box center [392, 104] width 11 height 11
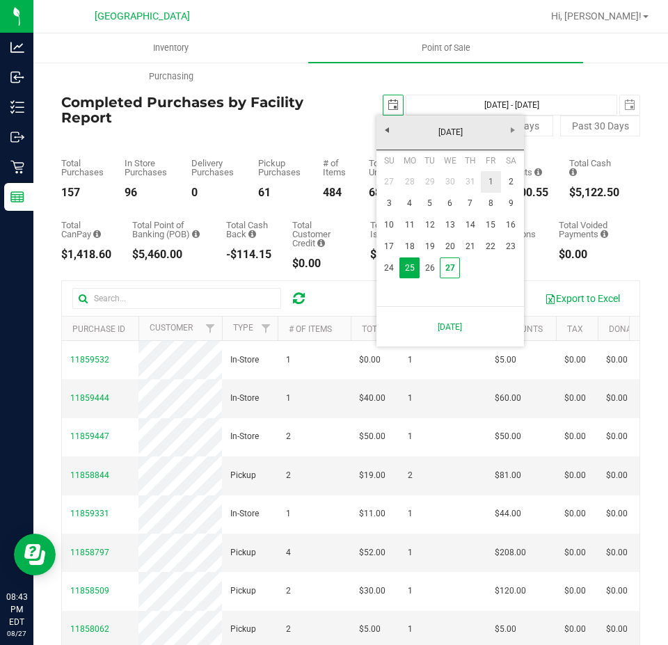
click at [487, 177] on link "1" at bounding box center [490, 182] width 20 height 22
type input "[DATE]"
type input "[DATE] - [DATE]"
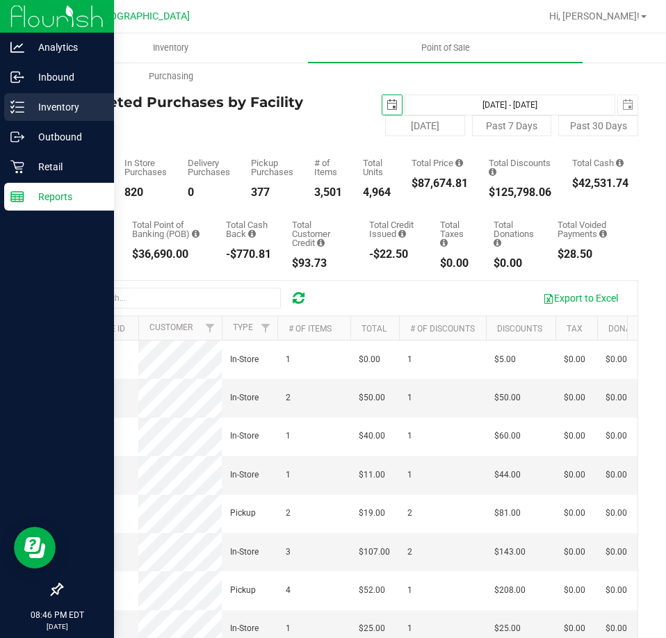
click at [24, 110] on icon at bounding box center [17, 107] width 14 height 14
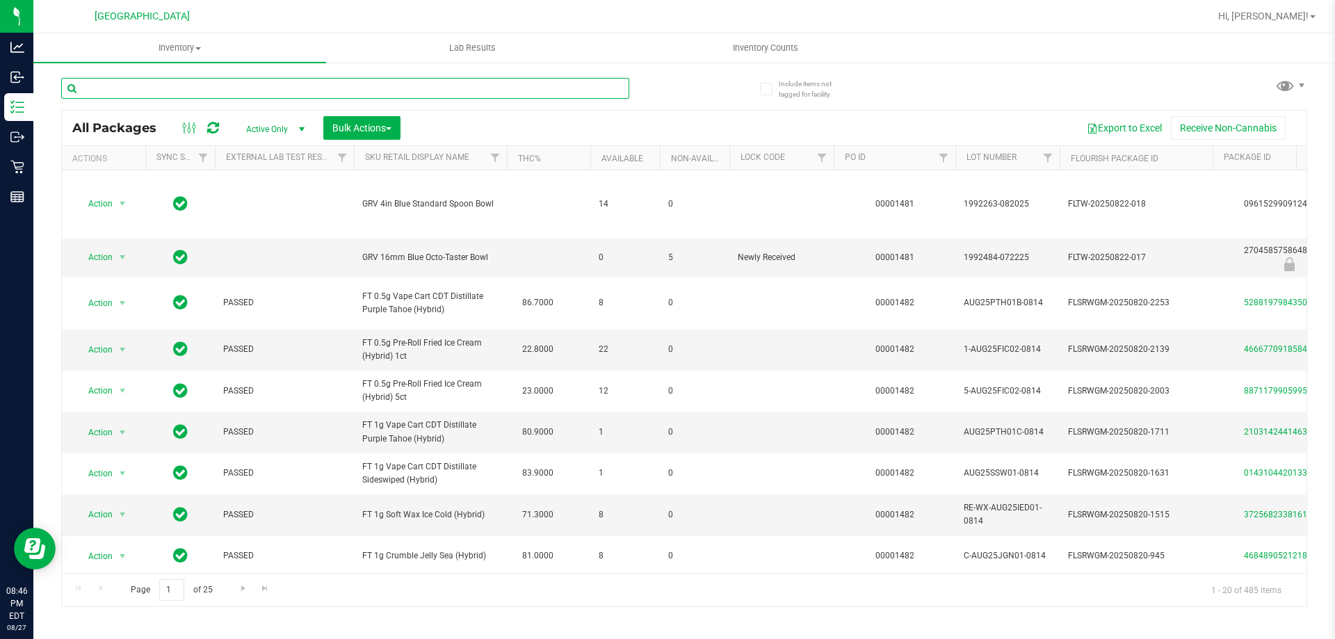
click at [430, 89] on input "text" at bounding box center [345, 88] width 568 height 21
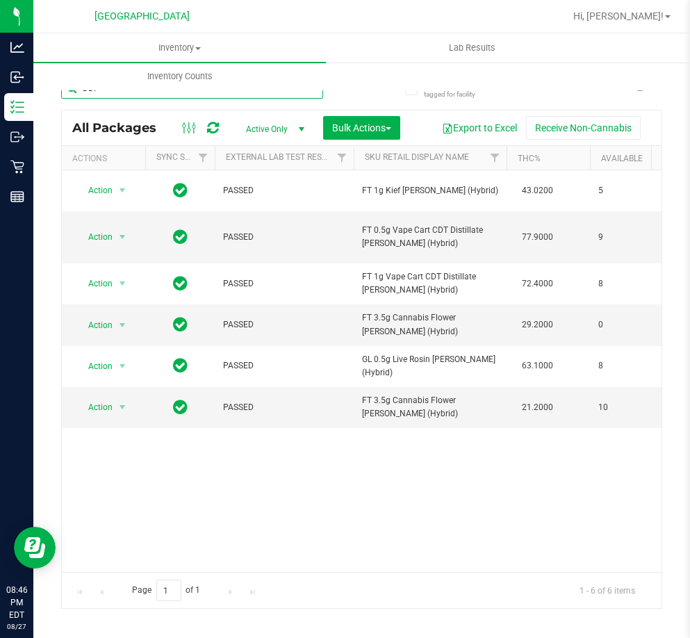
type input "DDF"
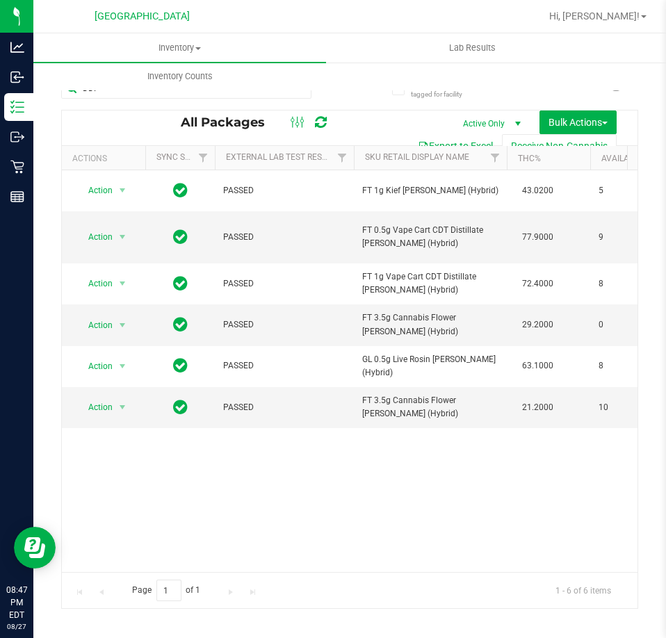
click at [294, 515] on div "Action Action Adjust qty Create package Edit attributes Global inventory Locate…" at bounding box center [350, 371] width 576 height 402
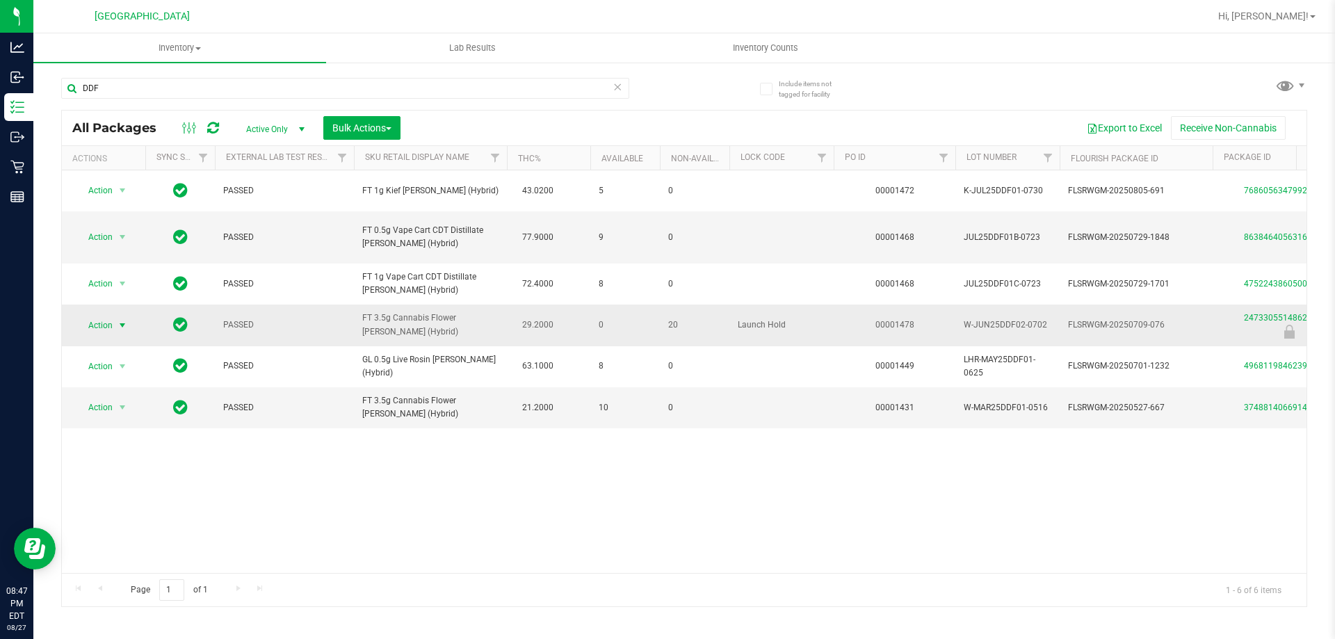
click at [83, 318] on span "Action" at bounding box center [95, 325] width 38 height 19
click at [592, 462] on div "Action Action Adjust qty Create package Edit attributes Global inventory Locate…" at bounding box center [684, 371] width 1245 height 403
click at [782, 46] on span "Inventory Counts" at bounding box center [765, 48] width 103 height 13
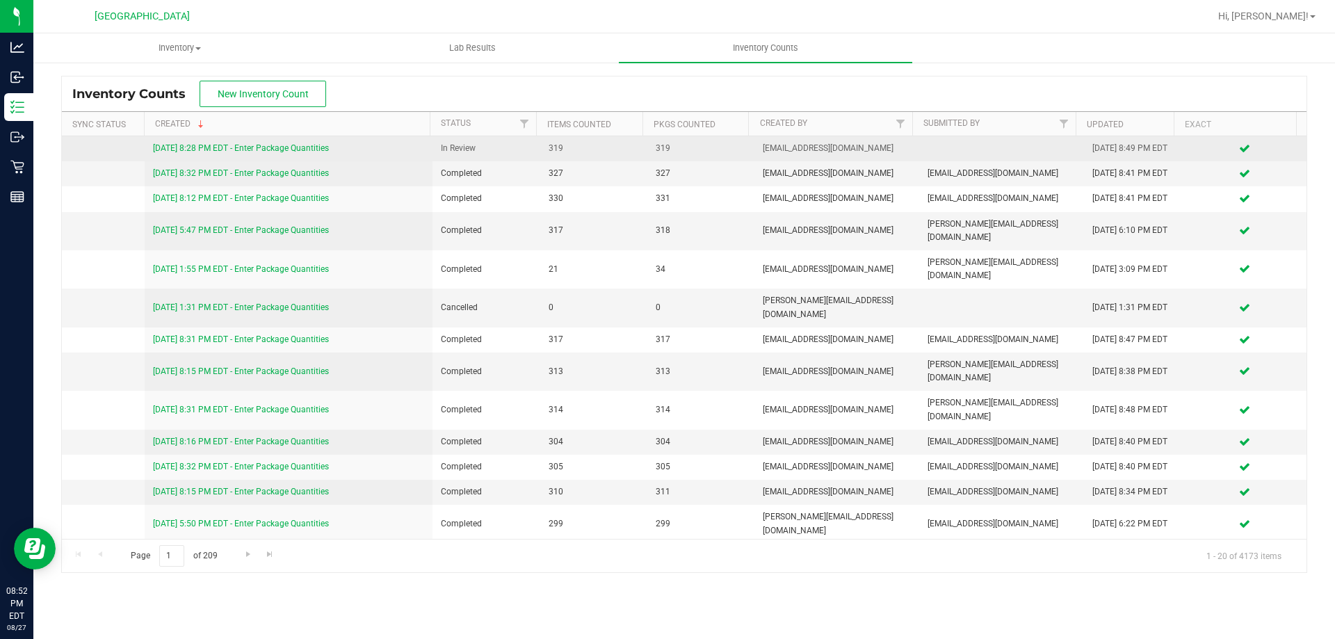
click at [271, 153] on link "[DATE] 8:28 PM EDT - Enter Package Quantities" at bounding box center [241, 148] width 176 height 10
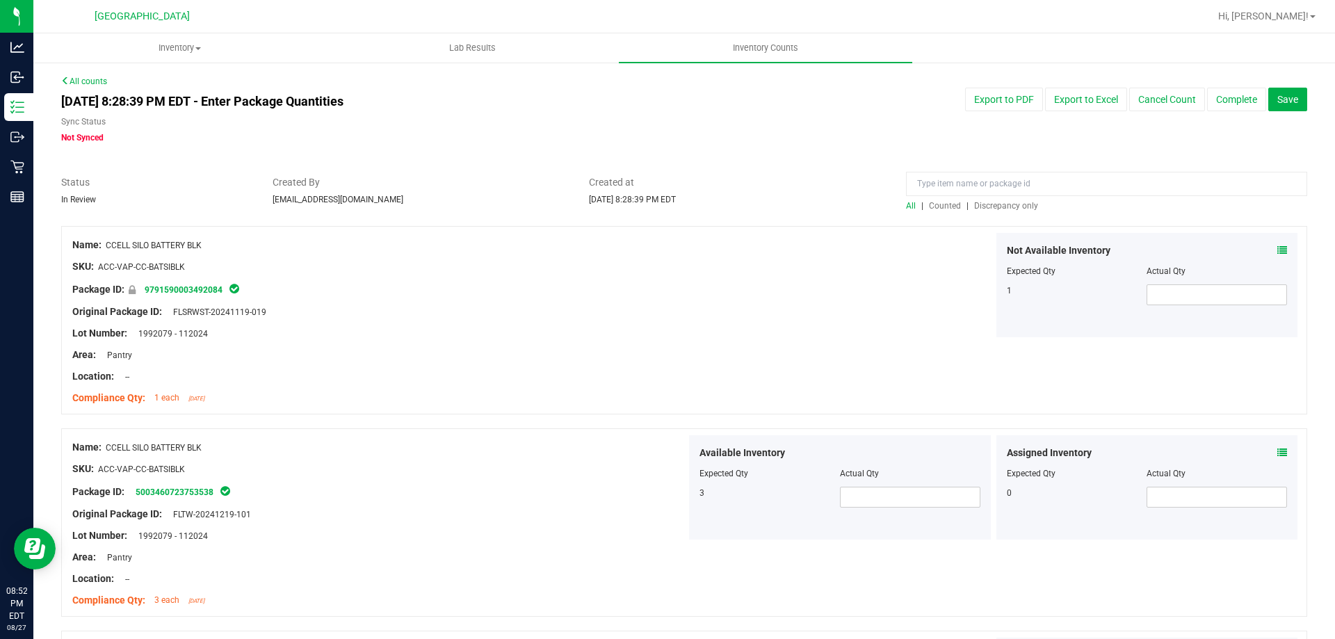
click at [980, 211] on div "All | Counted | Discrepancy only" at bounding box center [1106, 206] width 401 height 13
click at [998, 191] on input at bounding box center [1106, 184] width 401 height 24
click at [994, 212] on div at bounding box center [684, 219] width 1246 height 14
click at [999, 202] on span "Discrepancy only" at bounding box center [1006, 206] width 64 height 10
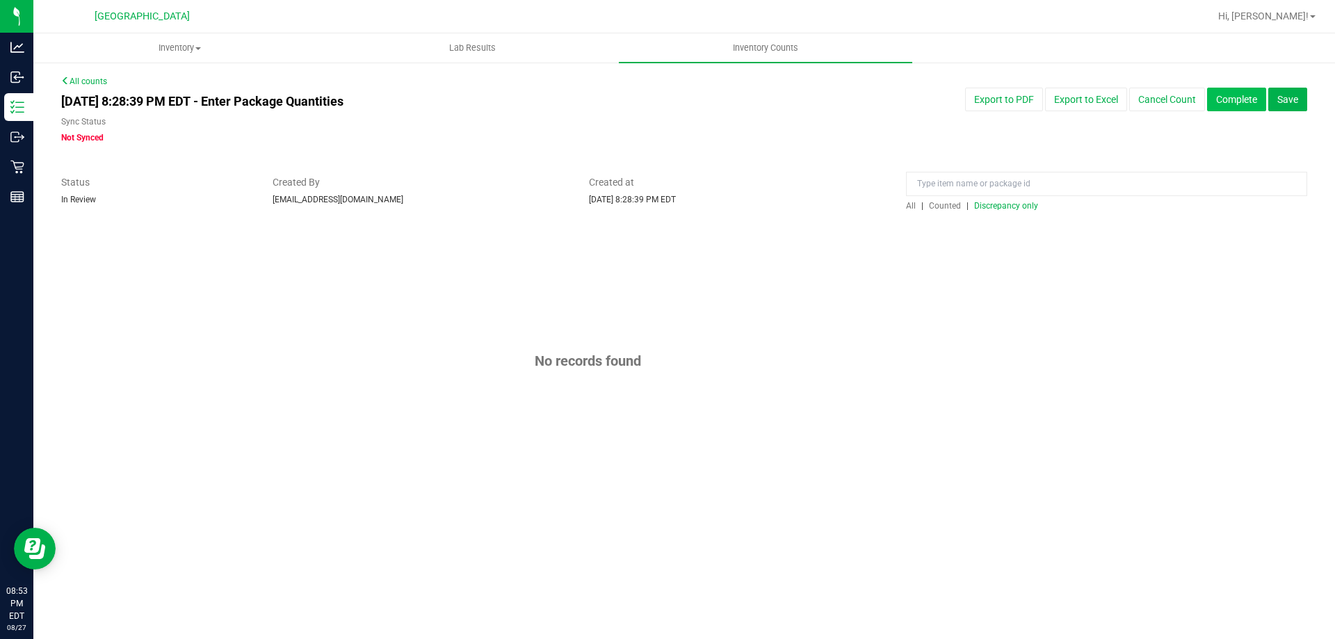
click at [1243, 103] on button "Complete" at bounding box center [1236, 100] width 59 height 24
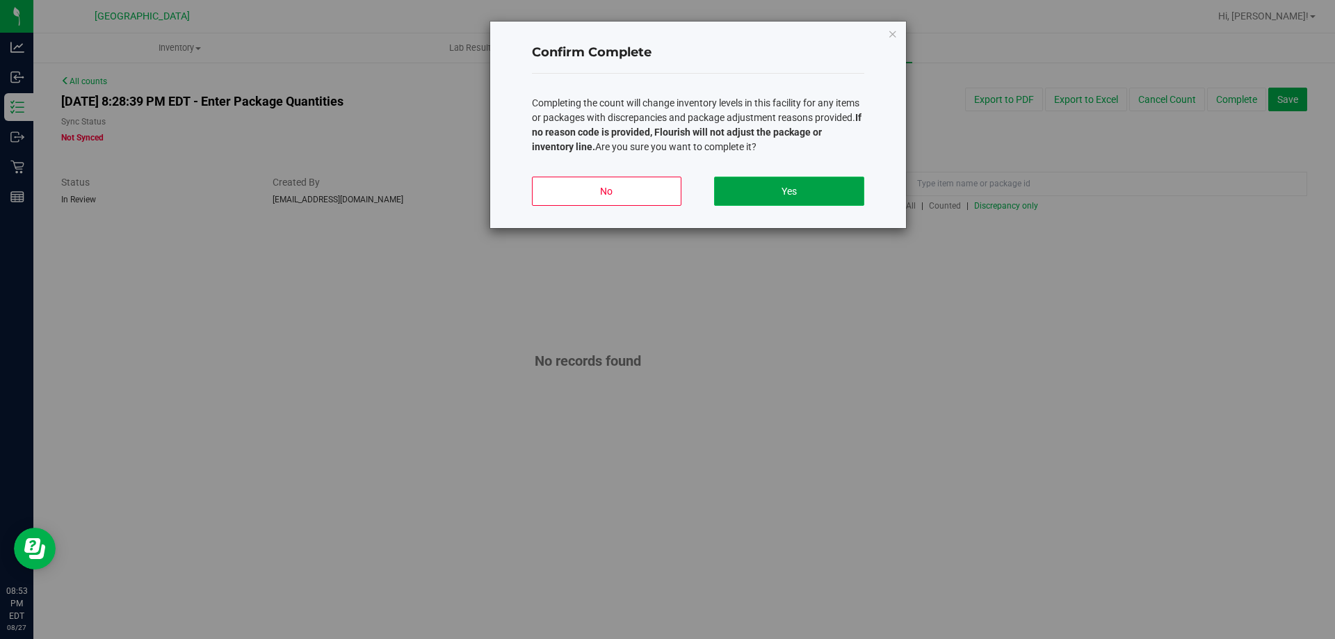
click at [803, 193] on button "Yes" at bounding box center [789, 191] width 150 height 29
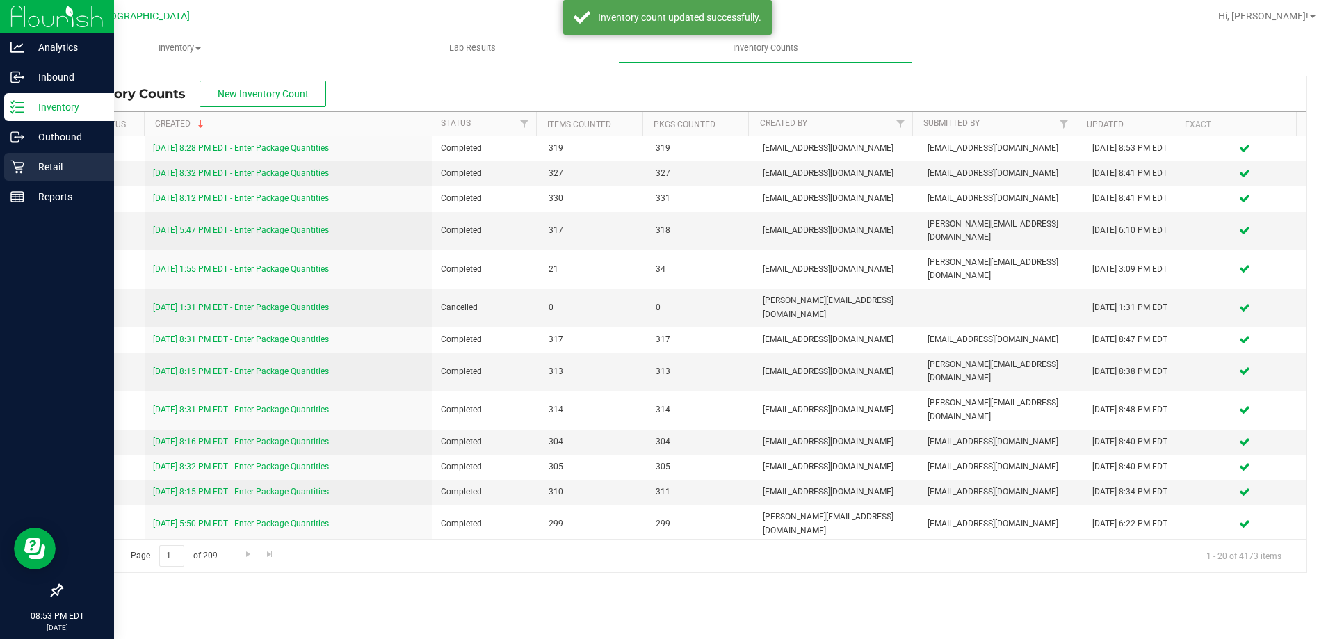
click at [34, 166] on p "Retail" at bounding box center [65, 167] width 83 height 17
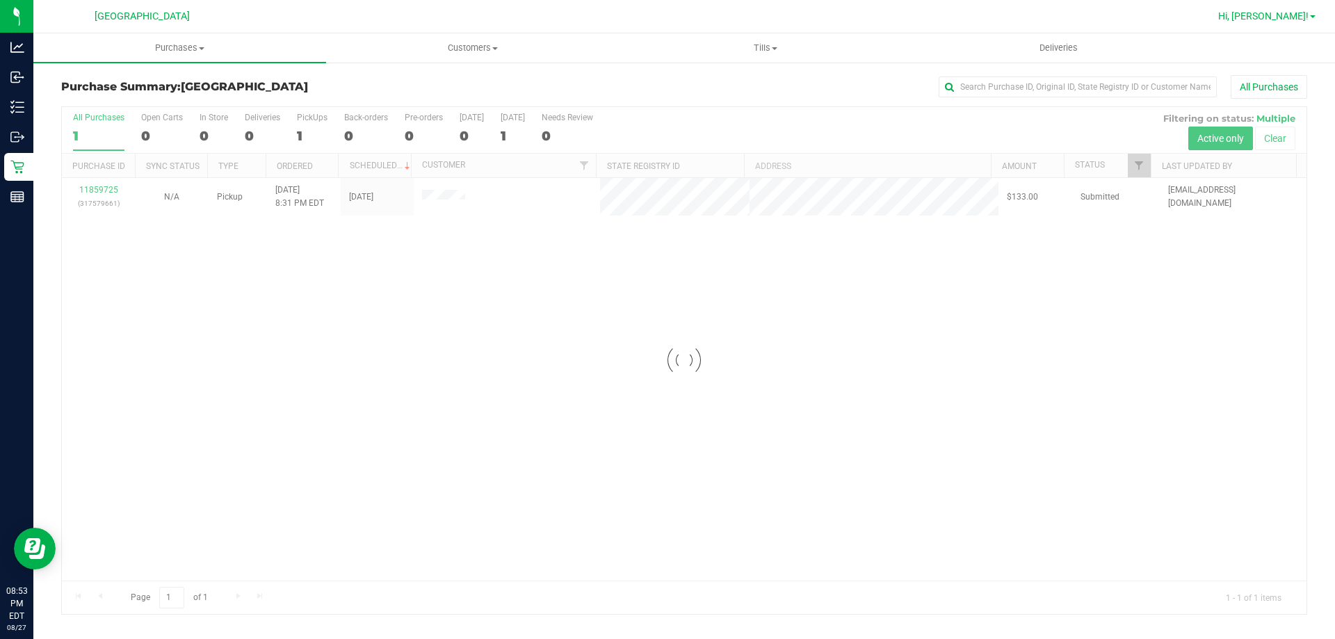
click at [1290, 12] on span "Hi, [PERSON_NAME]!" at bounding box center [1263, 15] width 90 height 11
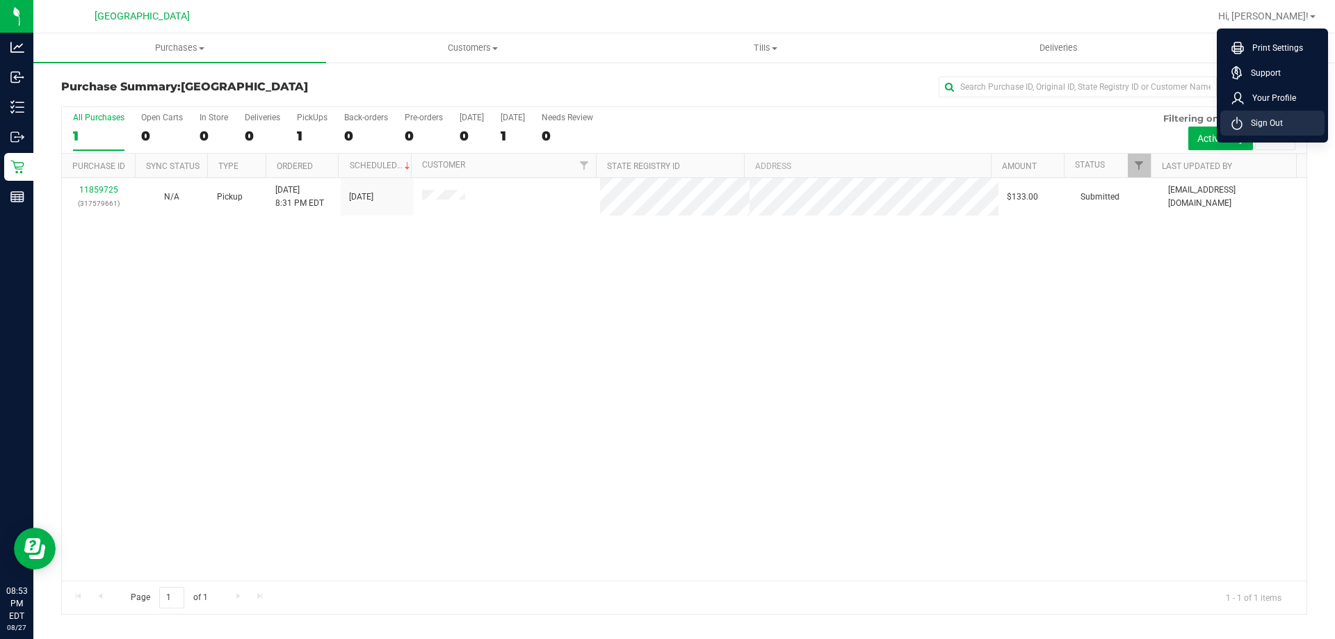
click at [1272, 123] on span "Sign Out" at bounding box center [1263, 123] width 40 height 14
